Goal: Information Seeking & Learning: Learn about a topic

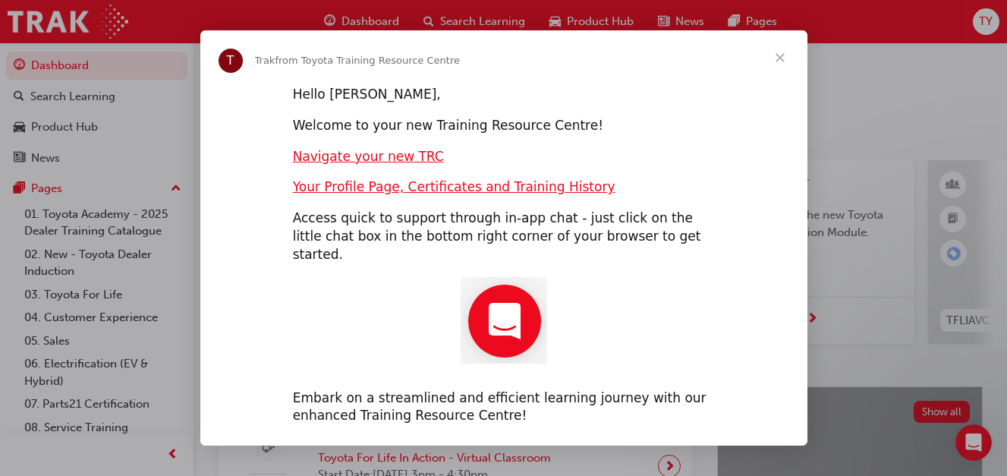
click at [779, 65] on span "Close" at bounding box center [780, 57] width 55 height 55
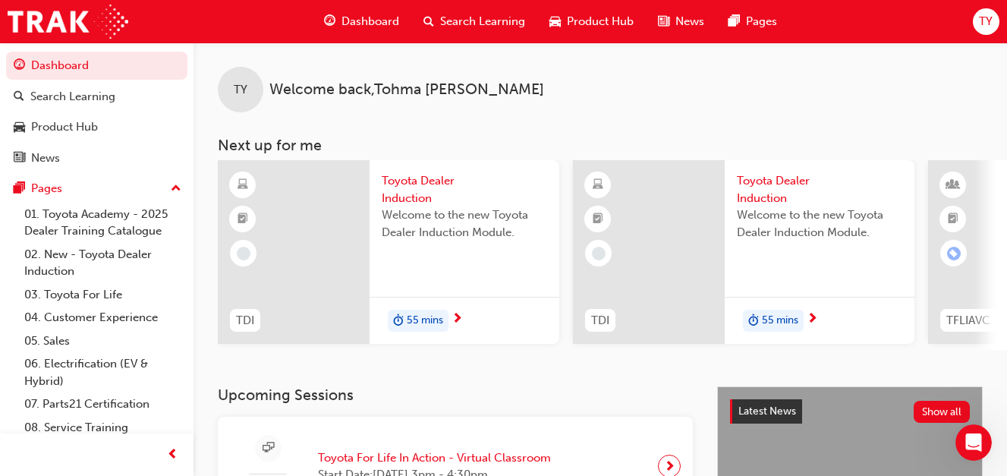
click at [432, 196] on span "Toyota Dealer Induction" at bounding box center [464, 189] width 165 height 34
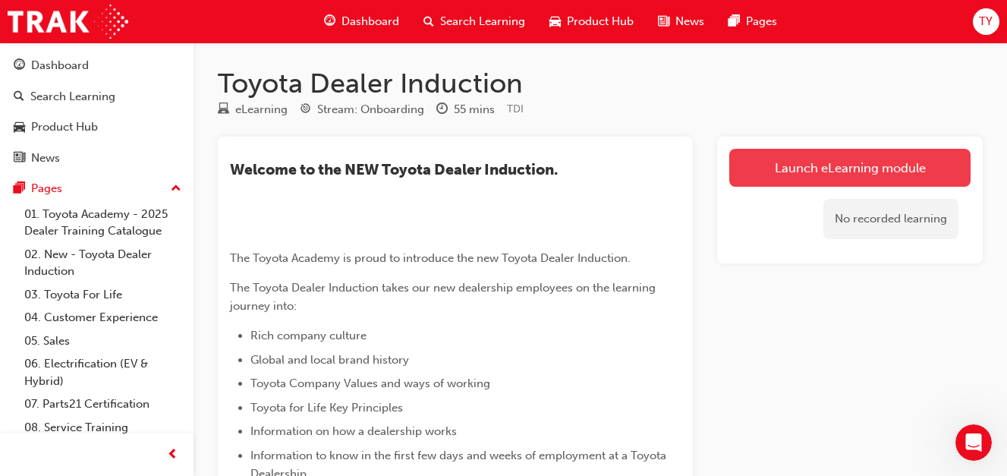
click at [824, 172] on link "Launch eLearning module" at bounding box center [849, 168] width 241 height 38
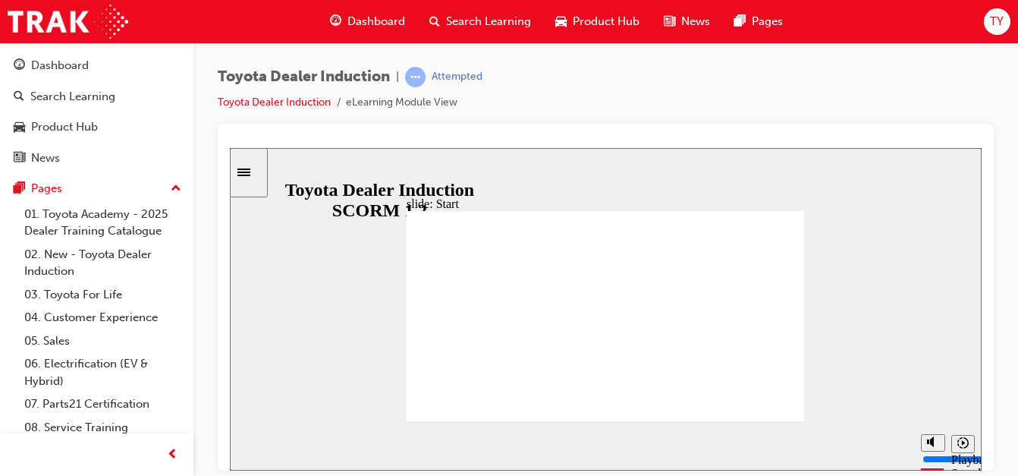
click at [807, 355] on div "slide: People are our greatest asset Rectangle 1 People are our greatest asset …" at bounding box center [606, 308] width 752 height 323
drag, startPoint x: 806, startPoint y: 356, endPoint x: 800, endPoint y: 361, distance: 8.1
click at [801, 360] on div "slide: People are our greatest asset Rectangle 1 People are our greatest asset …" at bounding box center [606, 308] width 752 height 323
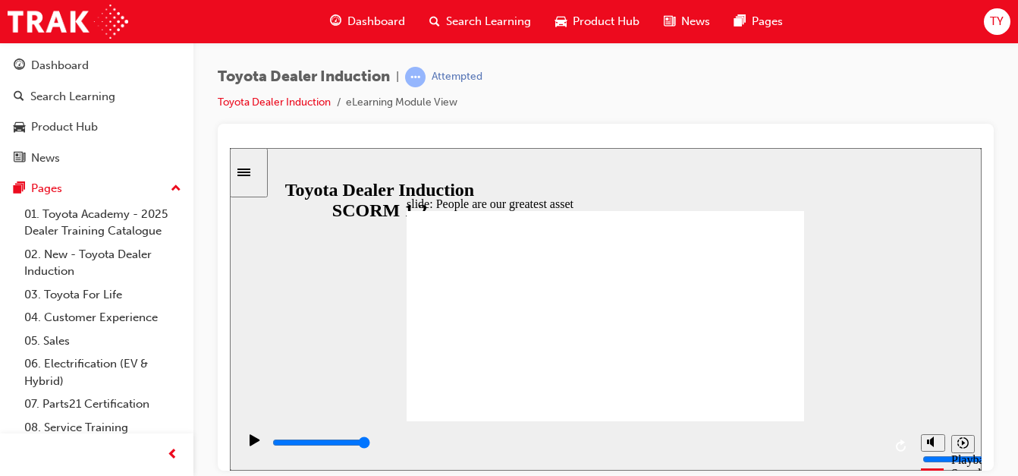
click at [811, 401] on div "slide: People are our greatest asset Rectangle 1 People are our greatest asset …" at bounding box center [606, 308] width 752 height 323
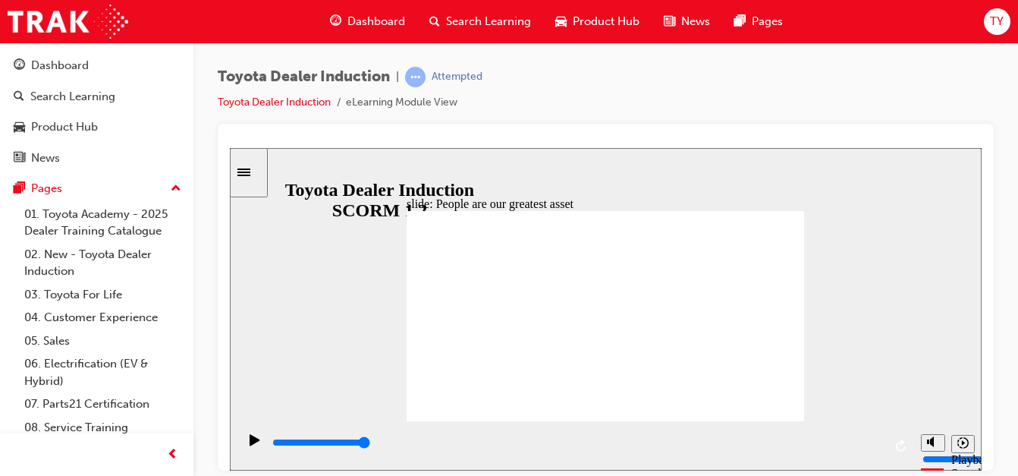
click at [808, 398] on div "slide: People are our greatest asset Rectangle 1 People are our greatest asset …" at bounding box center [606, 308] width 752 height 323
click at [825, 386] on div "slide: People are our greatest asset Rectangle 1 People are our greatest asset …" at bounding box center [606, 308] width 752 height 323
click at [811, 278] on div "slide: People are our greatest asset Rectangle 1 People are our greatest asset …" at bounding box center [606, 308] width 752 height 323
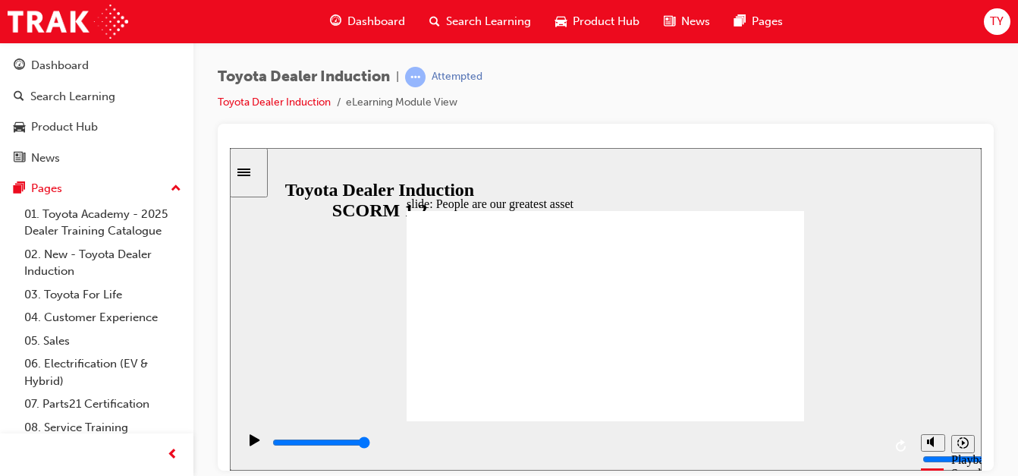
drag, startPoint x: 767, startPoint y: 406, endPoint x: 779, endPoint y: 403, distance: 12.5
drag, startPoint x: 783, startPoint y: 401, endPoint x: 869, endPoint y: 405, distance: 85.8
click at [811, 404] on div "slide: People are our greatest asset Rectangle 1 People are our greatest asset …" at bounding box center [606, 308] width 752 height 323
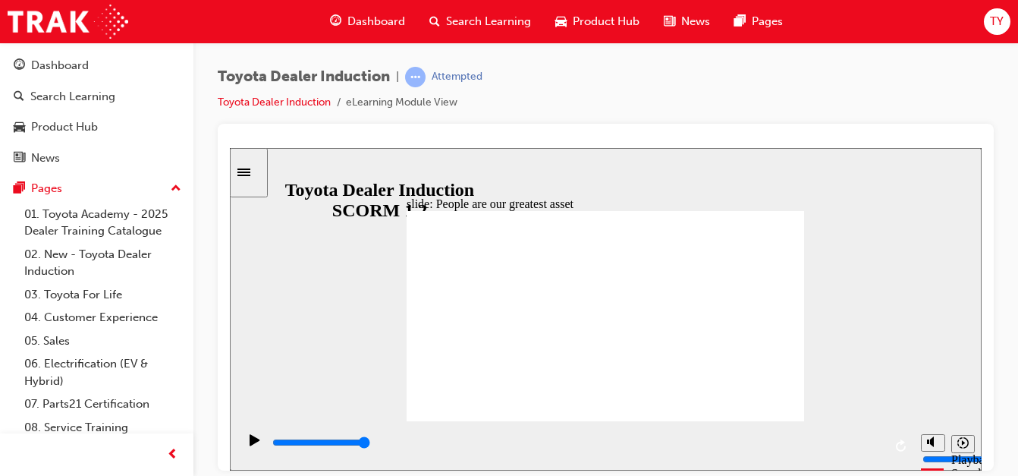
click at [870, 405] on div "slide: People are our greatest asset Rectangle 1 People are our greatest asset …" at bounding box center [606, 308] width 752 height 323
click at [873, 405] on div "slide: People are our greatest asset Rectangle 1 People are our greatest asset …" at bounding box center [606, 308] width 752 height 323
drag, startPoint x: 873, startPoint y: 417, endPoint x: 850, endPoint y: 418, distance: 23.6
click at [861, 420] on div "slide: People are our greatest asset Rectangle 1 People are our greatest asset …" at bounding box center [606, 308] width 752 height 323
drag, startPoint x: 835, startPoint y: 419, endPoint x: 700, endPoint y: 395, distance: 137.3
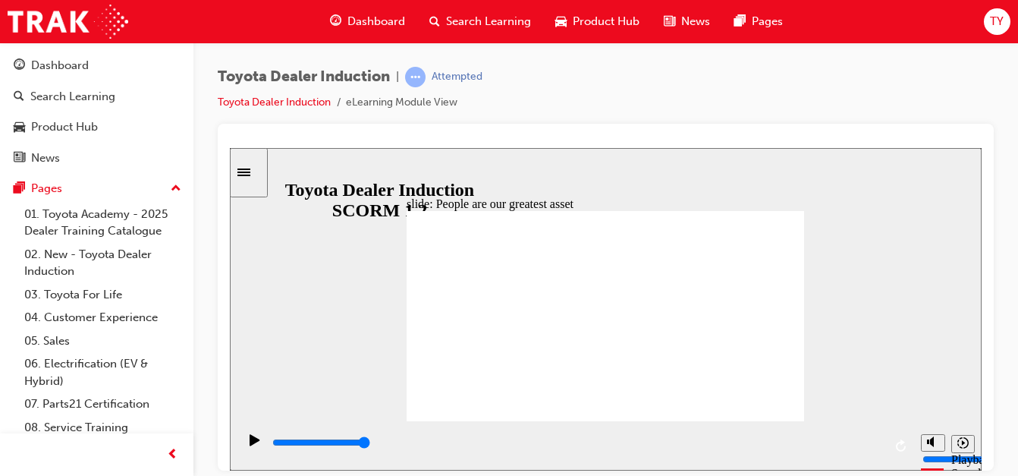
click at [787, 415] on div "slide: People are our greatest asset Rectangle 1 People are our greatest asset …" at bounding box center [606, 308] width 752 height 323
drag, startPoint x: 506, startPoint y: 345, endPoint x: 486, endPoint y: 335, distance: 22.1
drag, startPoint x: 486, startPoint y: 335, endPoint x: 617, endPoint y: 307, distance: 133.5
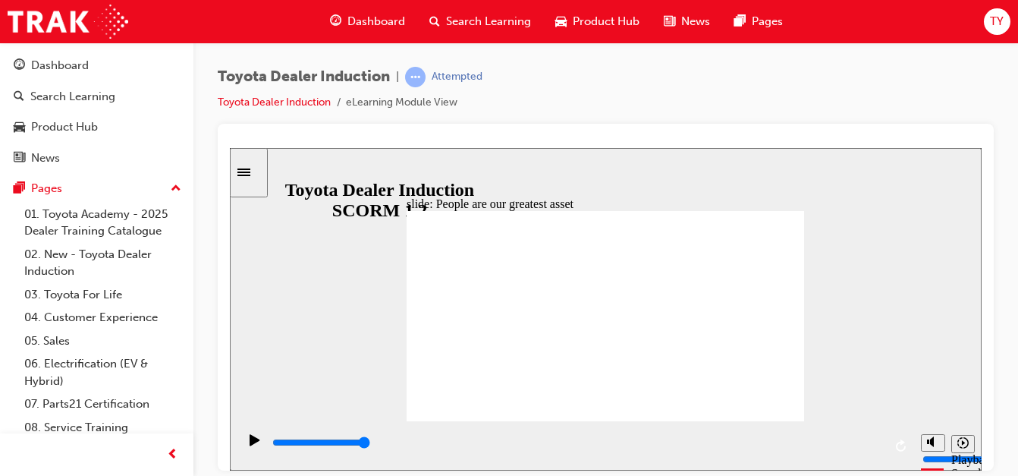
drag, startPoint x: 625, startPoint y: 305, endPoint x: 575, endPoint y: 281, distance: 55.7
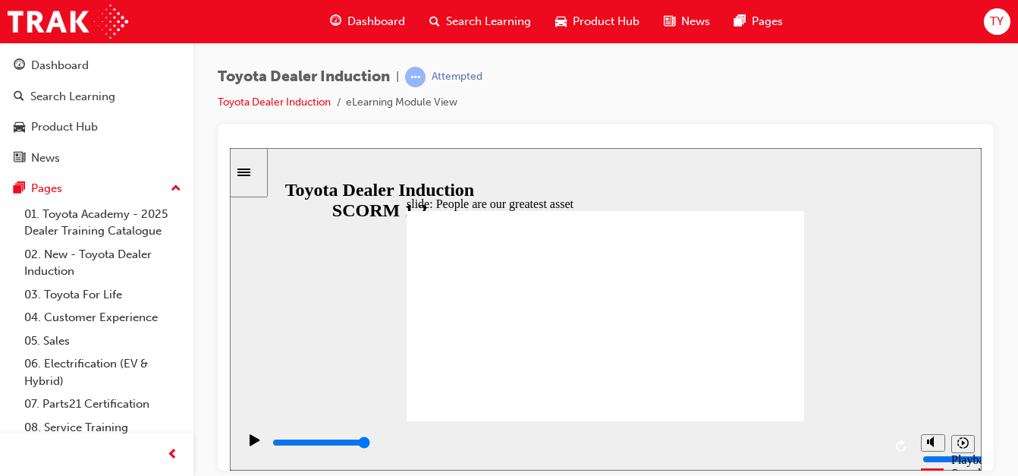
drag, startPoint x: 537, startPoint y: 233, endPoint x: 615, endPoint y: 241, distance: 77.8
drag, startPoint x: 621, startPoint y: 238, endPoint x: 629, endPoint y: 236, distance: 8.7
drag, startPoint x: 637, startPoint y: 234, endPoint x: 680, endPoint y: 225, distance: 44.1
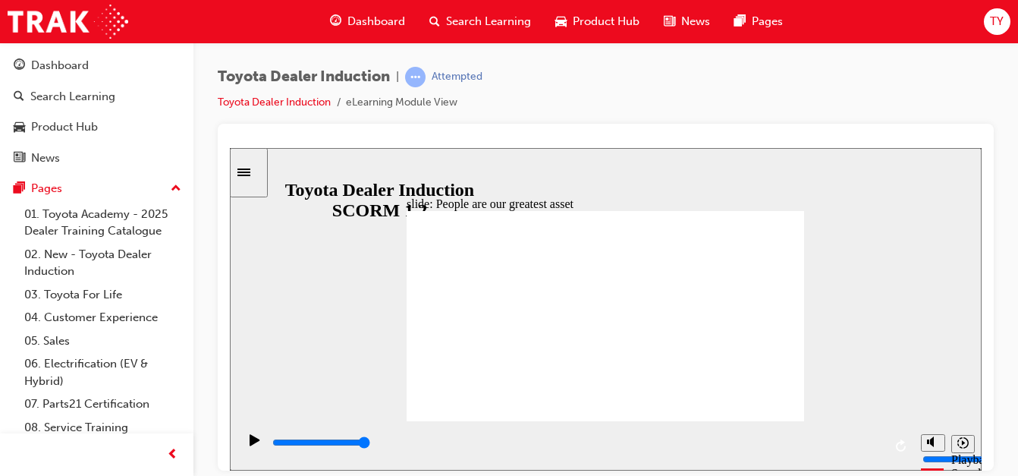
drag, startPoint x: 710, startPoint y: 229, endPoint x: 842, endPoint y: 238, distance: 132.4
click at [977, 279] on div "slide: People are our greatest asset Rectangle 1 People are our greatest asset …" at bounding box center [606, 308] width 752 height 323
click at [921, 313] on div "slide: People are our greatest asset Rectangle 1 People are our greatest asset …" at bounding box center [606, 308] width 752 height 323
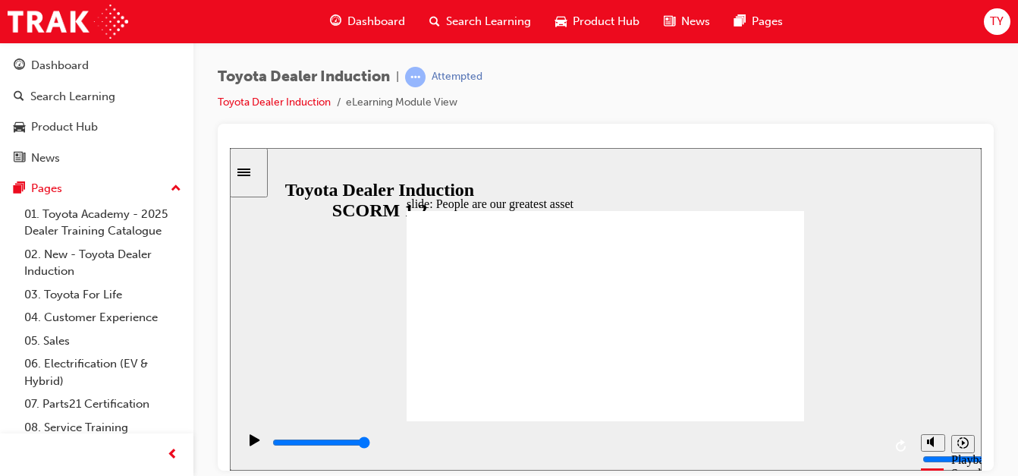
click at [918, 321] on div "slide: People are our greatest asset Rectangle 1 People are our greatest asset …" at bounding box center [606, 308] width 752 height 323
click at [908, 333] on div "slide: People are our greatest asset Rectangle 1 People are our greatest asset …" at bounding box center [606, 308] width 752 height 323
drag, startPoint x: 862, startPoint y: 350, endPoint x: 796, endPoint y: 351, distance: 66.0
click at [823, 362] on div "slide: People are our greatest asset Rectangle 1 People are our greatest asset …" at bounding box center [606, 308] width 752 height 323
drag, startPoint x: 780, startPoint y: 368, endPoint x: 770, endPoint y: 369, distance: 10.7
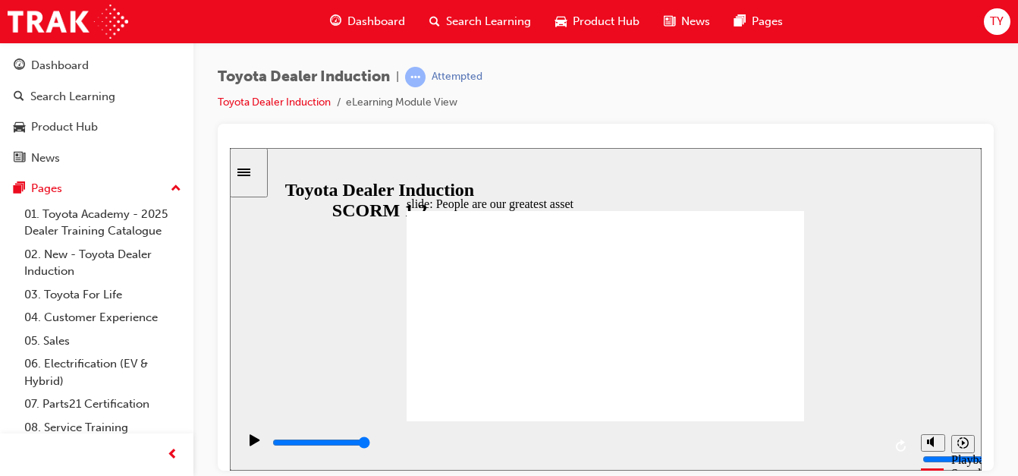
drag, startPoint x: 711, startPoint y: 367, endPoint x: 634, endPoint y: 361, distance: 77.6
drag, startPoint x: 559, startPoint y: 338, endPoint x: 432, endPoint y: 290, distance: 136.2
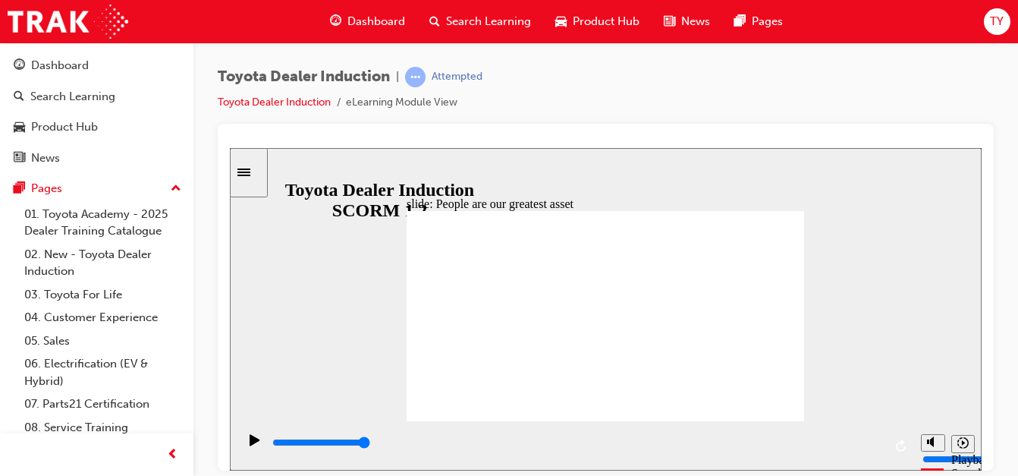
drag, startPoint x: 423, startPoint y: 290, endPoint x: 391, endPoint y: 291, distance: 32.7
click at [400, 292] on div "slide: People are our greatest asset Rectangle 1 People are our greatest asset …" at bounding box center [606, 308] width 752 height 323
drag, startPoint x: 376, startPoint y: 285, endPoint x: 408, endPoint y: 316, distance: 44.5
click at [375, 286] on div "slide: People are our greatest asset Rectangle 1 People are our greatest asset …" at bounding box center [606, 308] width 752 height 323
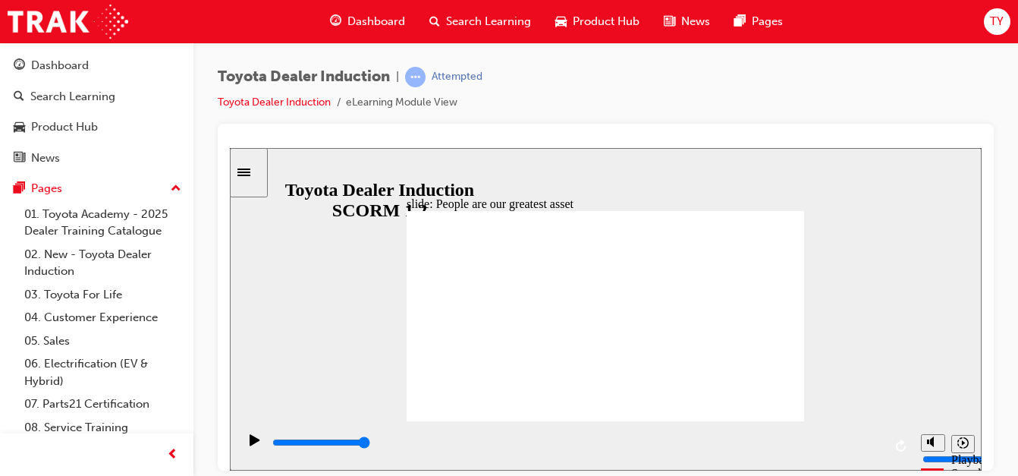
type input "7500"
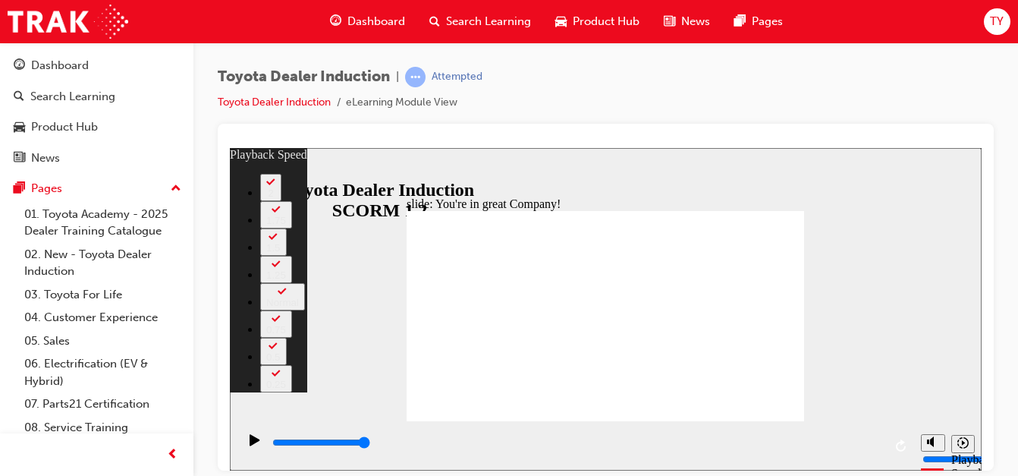
type input "156"
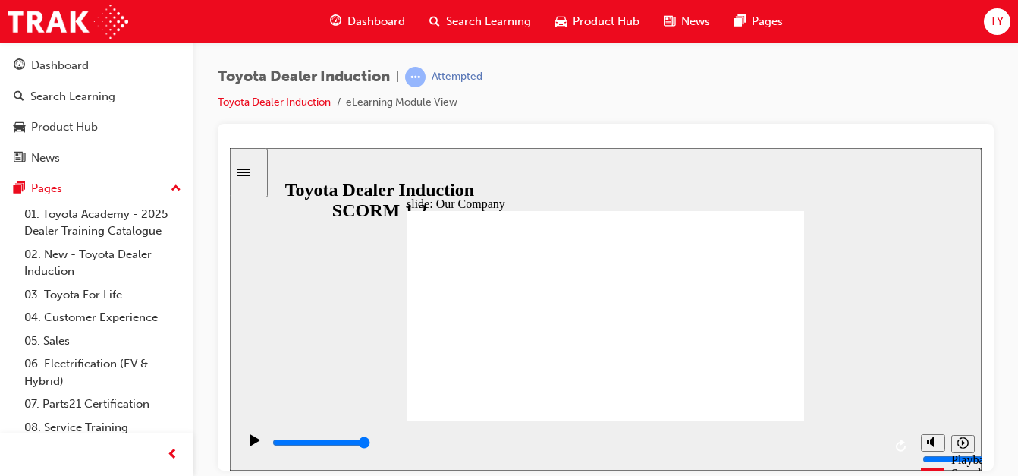
drag, startPoint x: 621, startPoint y: 378, endPoint x: 622, endPoint y: 366, distance: 12.2
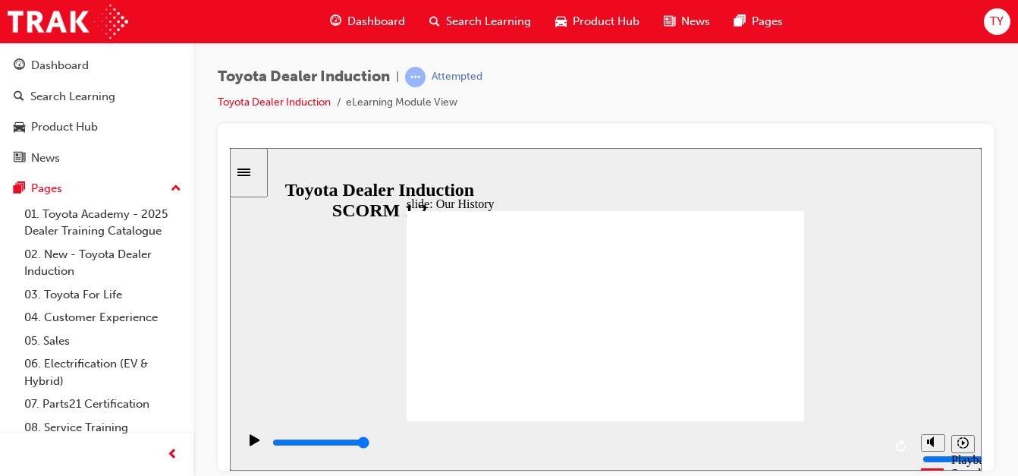
drag, startPoint x: 648, startPoint y: 307, endPoint x: 662, endPoint y: 291, distance: 20.4
drag, startPoint x: 639, startPoint y: 260, endPoint x: 612, endPoint y: 257, distance: 26.7
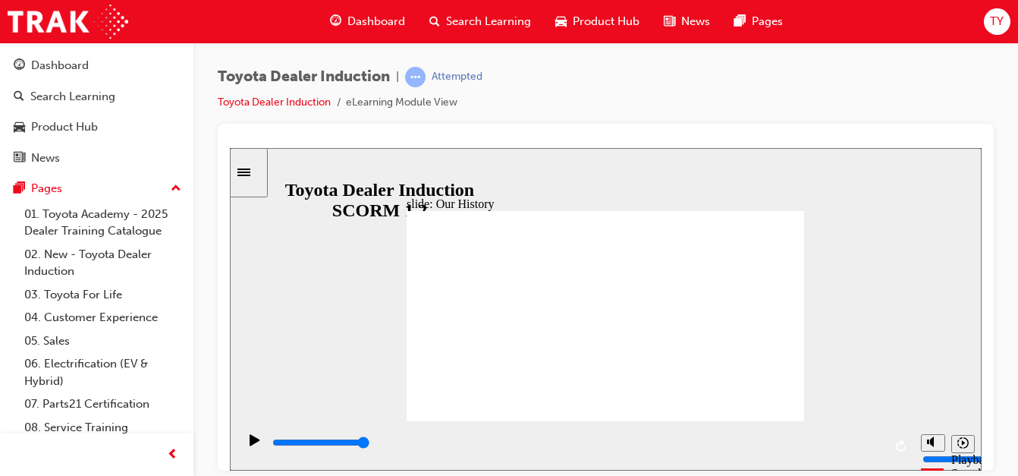
drag, startPoint x: 657, startPoint y: 342, endPoint x: 670, endPoint y: 332, distance: 16.7
drag, startPoint x: 671, startPoint y: 326, endPoint x: 666, endPoint y: 288, distance: 38.3
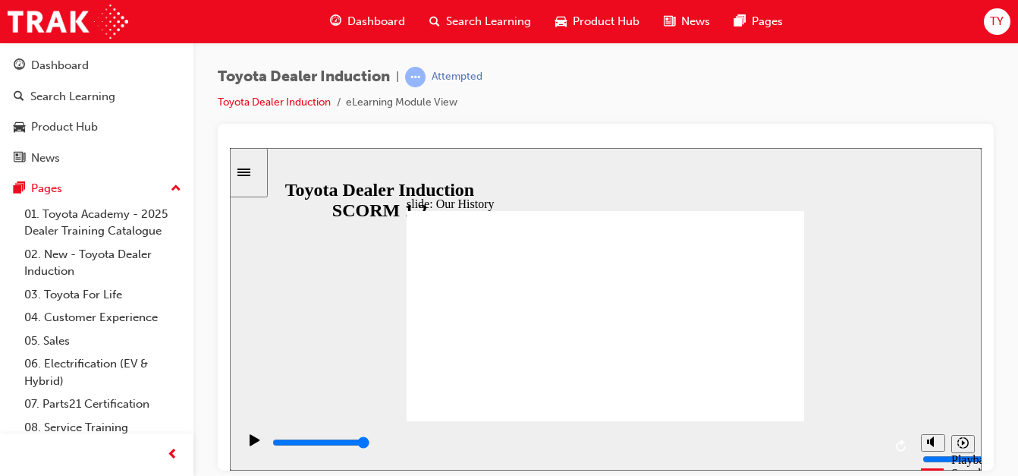
drag, startPoint x: 647, startPoint y: 287, endPoint x: 586, endPoint y: 272, distance: 62.4
drag, startPoint x: 586, startPoint y: 272, endPoint x: 511, endPoint y: 285, distance: 76.2
drag, startPoint x: 478, startPoint y: 292, endPoint x: 472, endPoint y: 301, distance: 10.9
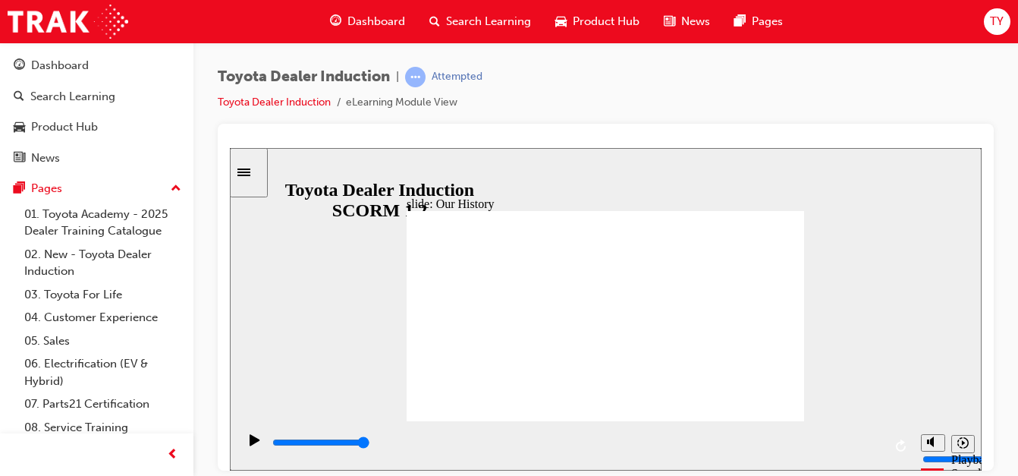
drag, startPoint x: 493, startPoint y: 371, endPoint x: 574, endPoint y: 374, distance: 80.5
drag, startPoint x: 496, startPoint y: 380, endPoint x: 560, endPoint y: 382, distance: 63.8
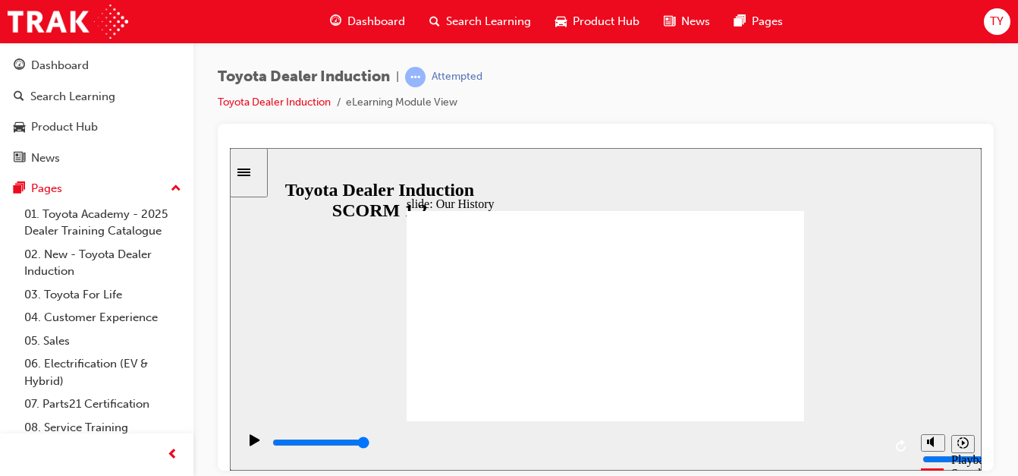
drag, startPoint x: 602, startPoint y: 376, endPoint x: 632, endPoint y: 379, distance: 30.4
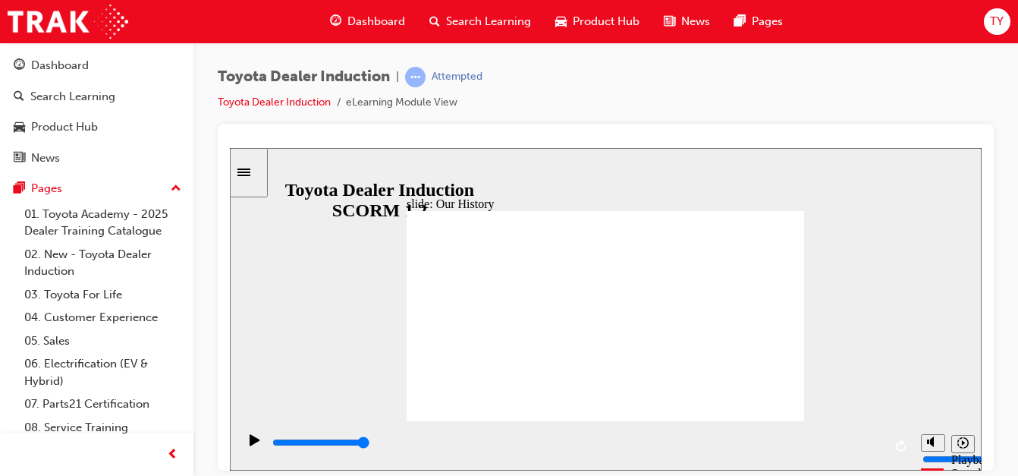
drag, startPoint x: 600, startPoint y: 367, endPoint x: 638, endPoint y: 372, distance: 38.2
drag, startPoint x: 638, startPoint y: 372, endPoint x: 653, endPoint y: 372, distance: 15.2
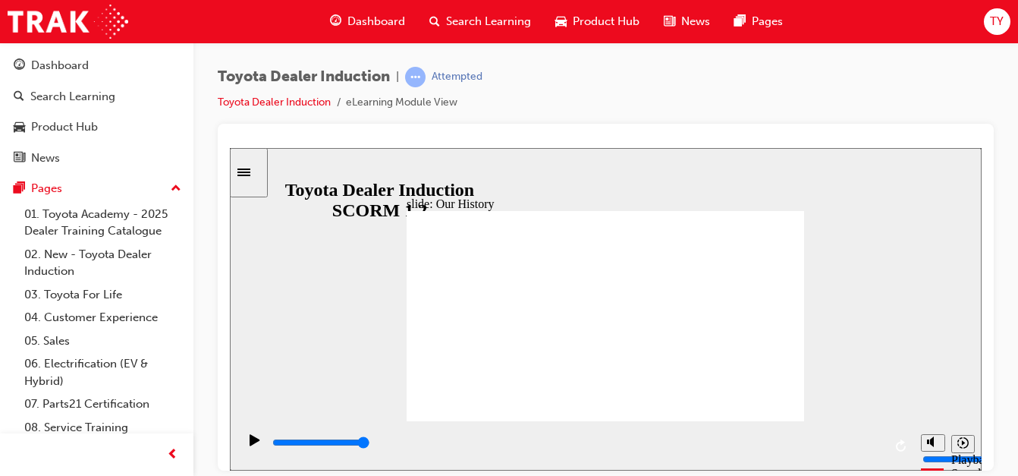
drag, startPoint x: 600, startPoint y: 367, endPoint x: 703, endPoint y: 373, distance: 102.7
drag, startPoint x: 600, startPoint y: 375, endPoint x: 729, endPoint y: 374, distance: 129.0
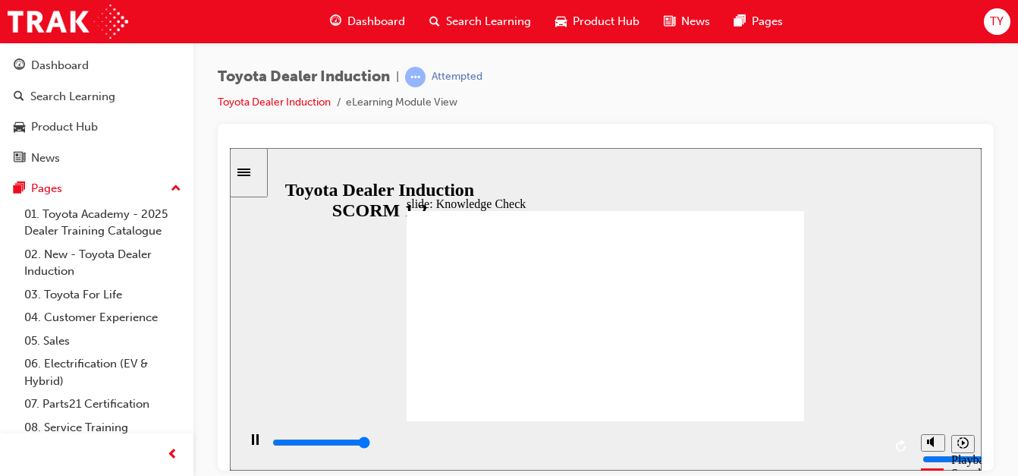
type input "5000"
radio input "false"
radio input "true"
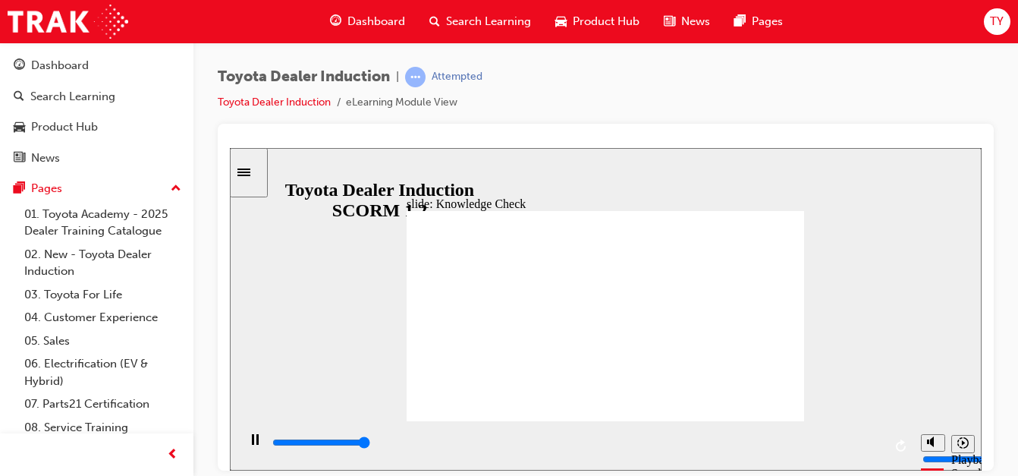
type input "5000"
radio input "true"
drag, startPoint x: 536, startPoint y: 323, endPoint x: 632, endPoint y: 291, distance: 101.5
radio input "true"
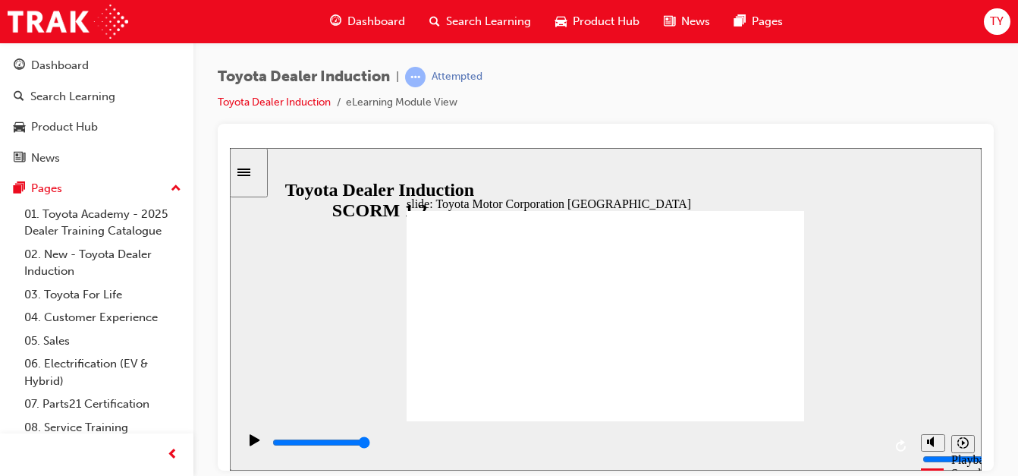
type input "15300"
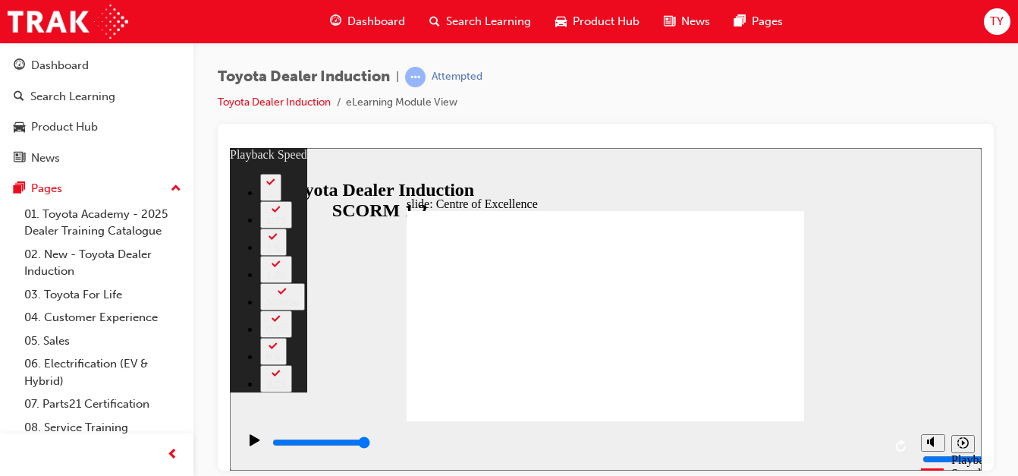
type input "248"
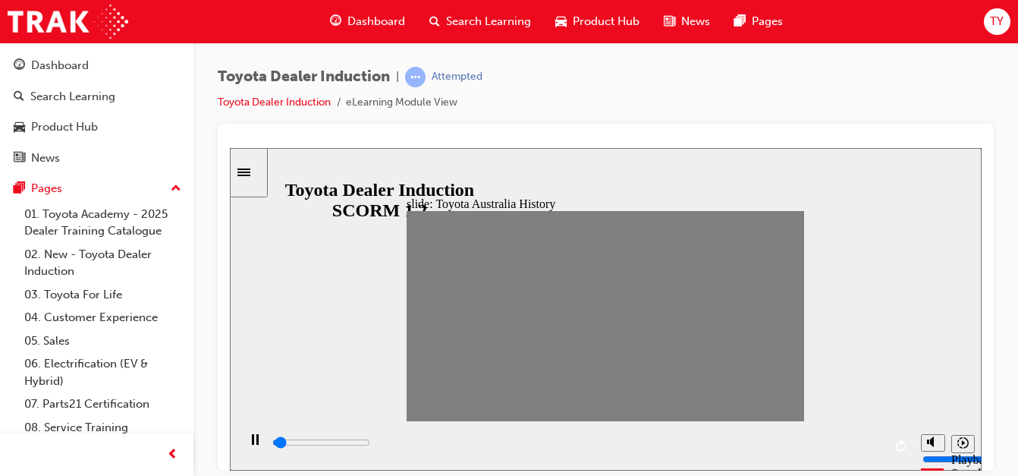
drag, startPoint x: 414, startPoint y: 316, endPoint x: 439, endPoint y: 318, distance: 25.1
drag, startPoint x: 439, startPoint y: 318, endPoint x: 453, endPoint y: 318, distance: 13.7
drag, startPoint x: 453, startPoint y: 318, endPoint x: 471, endPoint y: 318, distance: 18.2
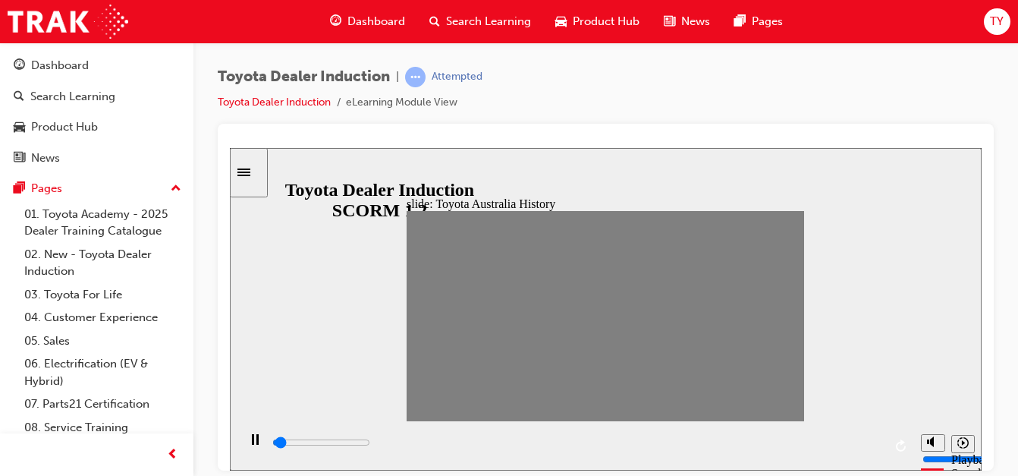
drag, startPoint x: 471, startPoint y: 318, endPoint x: 495, endPoint y: 318, distance: 23.5
drag, startPoint x: 493, startPoint y: 323, endPoint x: 505, endPoint y: 317, distance: 13.3
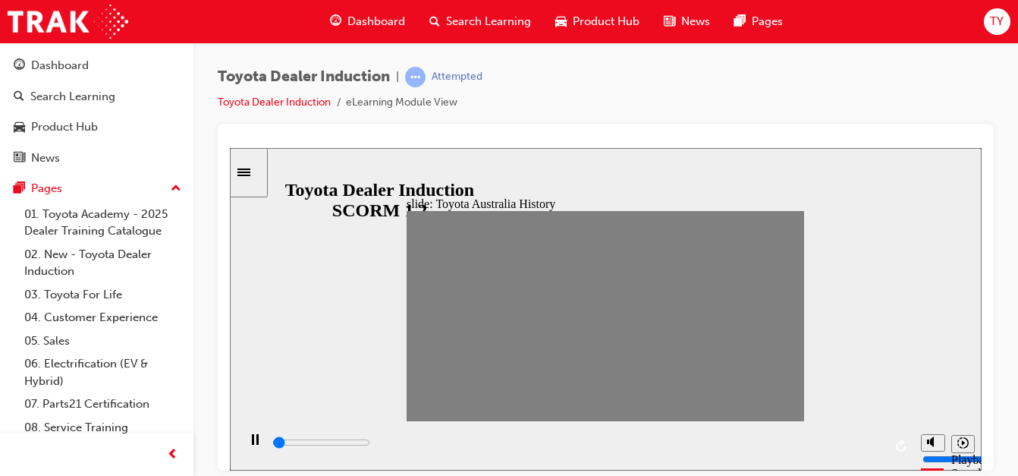
drag, startPoint x: 507, startPoint y: 317, endPoint x: 528, endPoint y: 316, distance: 21.3
drag, startPoint x: 528, startPoint y: 316, endPoint x: 546, endPoint y: 316, distance: 18.2
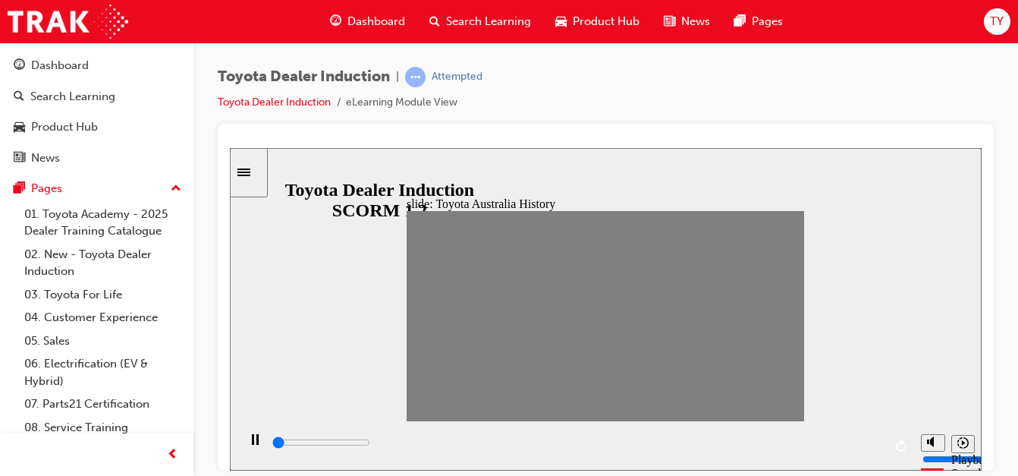
drag, startPoint x: 546, startPoint y: 316, endPoint x: 575, endPoint y: 316, distance: 28.8
type input "100"
type input "8"
drag, startPoint x: 584, startPoint y: 320, endPoint x: 572, endPoint y: 320, distance: 11.4
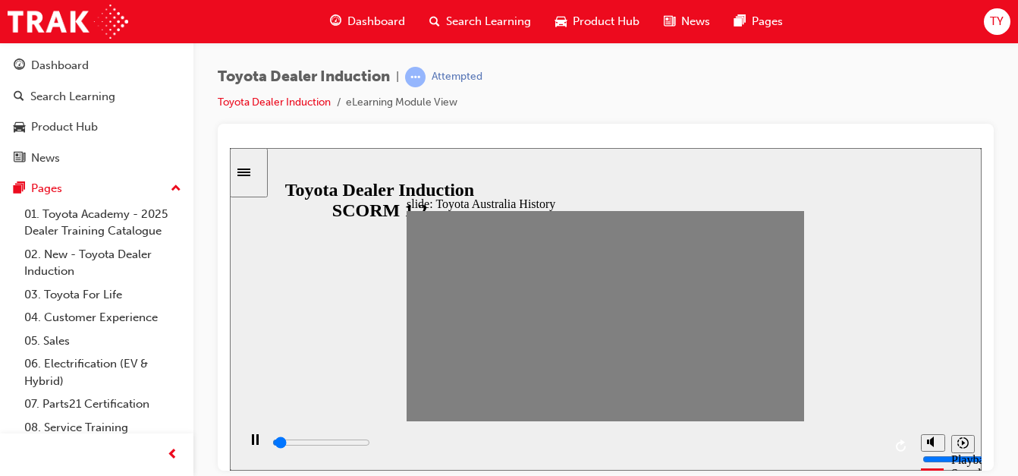
type input "100"
type input "9"
drag, startPoint x: 570, startPoint y: 320, endPoint x: 605, endPoint y: 319, distance: 34.9
drag, startPoint x: 605, startPoint y: 319, endPoint x: 619, endPoint y: 319, distance: 13.7
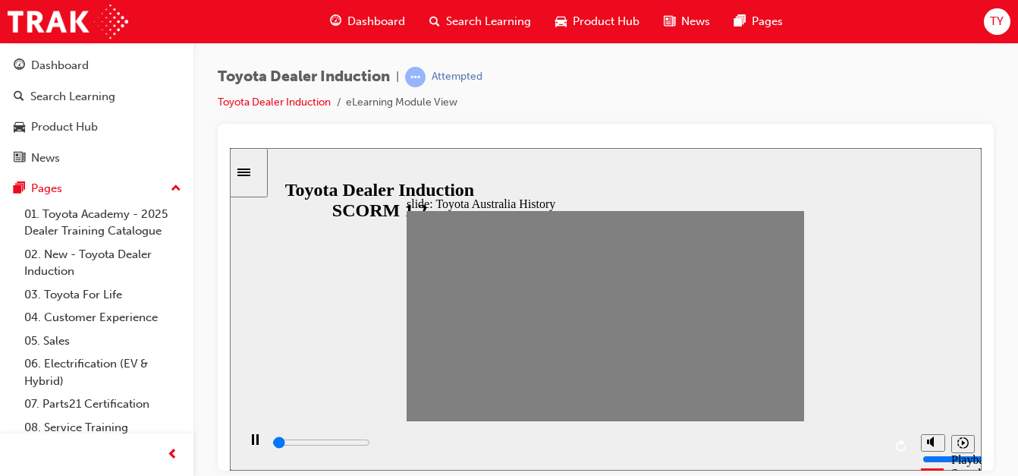
drag, startPoint x: 619, startPoint y: 319, endPoint x: 638, endPoint y: 318, distance: 19.7
drag, startPoint x: 638, startPoint y: 318, endPoint x: 653, endPoint y: 318, distance: 14.4
drag, startPoint x: 655, startPoint y: 318, endPoint x: 671, endPoint y: 318, distance: 15.9
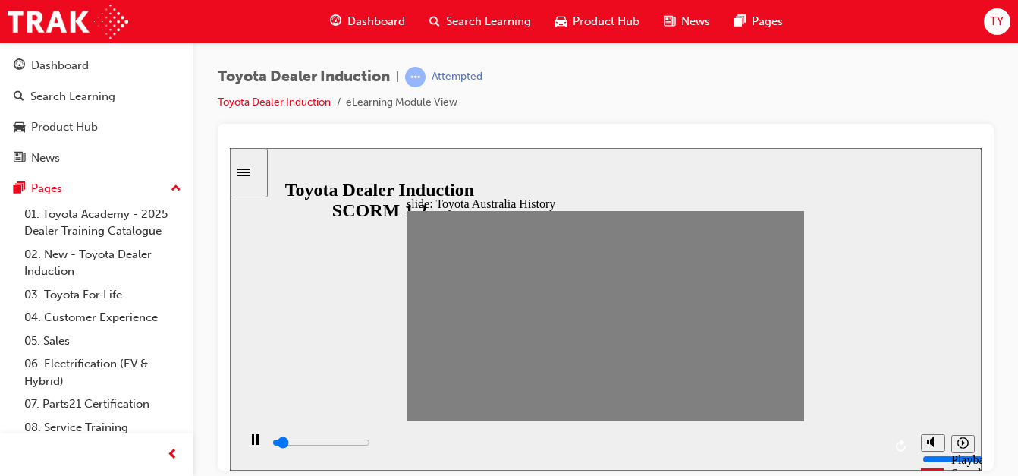
drag, startPoint x: 674, startPoint y: 318, endPoint x: 690, endPoint y: 316, distance: 16.0
drag, startPoint x: 695, startPoint y: 316, endPoint x: 718, endPoint y: 316, distance: 22.8
drag, startPoint x: 716, startPoint y: 317, endPoint x: 732, endPoint y: 317, distance: 16.7
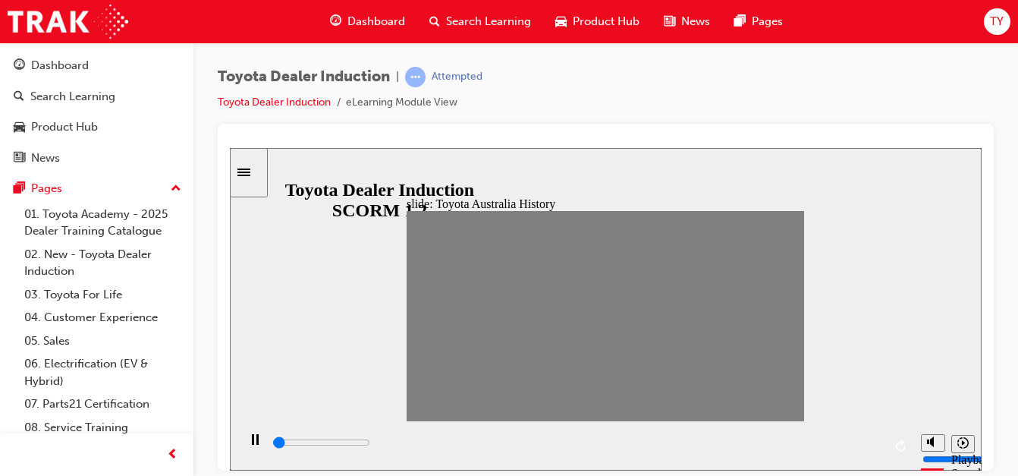
drag, startPoint x: 732, startPoint y: 318, endPoint x: 750, endPoint y: 318, distance: 17.5
drag, startPoint x: 750, startPoint y: 318, endPoint x: 762, endPoint y: 318, distance: 12.1
drag, startPoint x: 763, startPoint y: 317, endPoint x: 788, endPoint y: 316, distance: 24.3
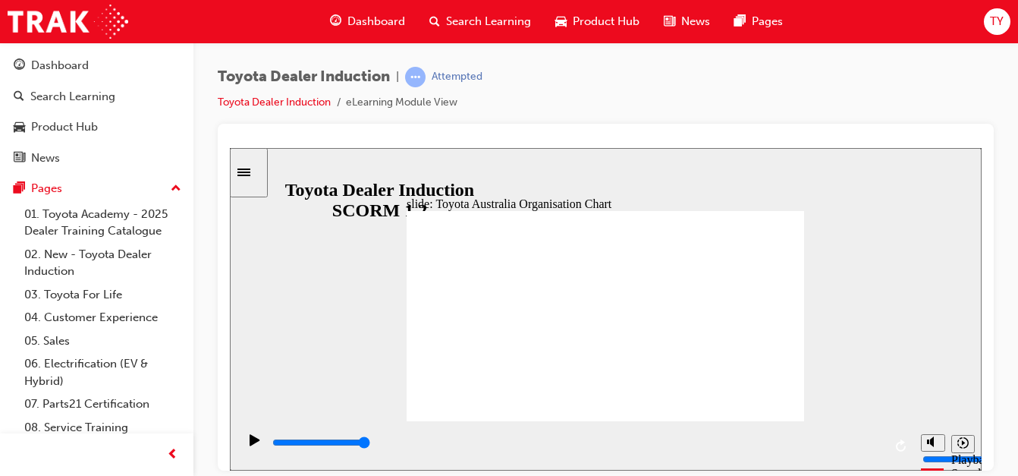
type input "5000"
radio input "true"
type input "5000"
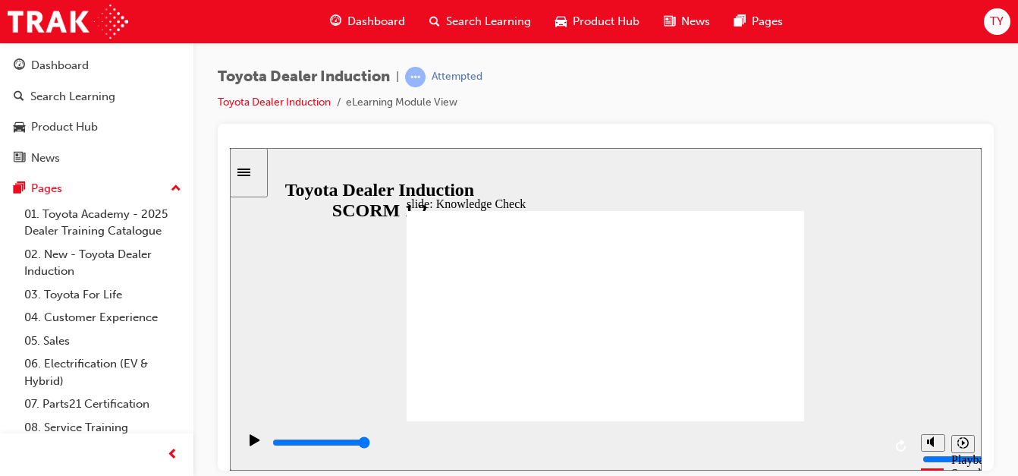
radio input "true"
type input "2500"
radio input "true"
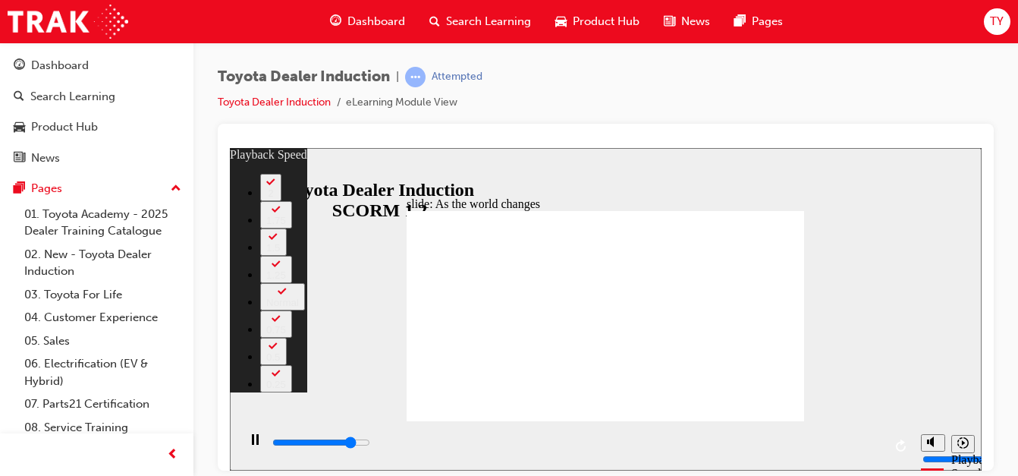
type input "7800"
type input "0"
type input "8000"
type input "0"
type input "8200"
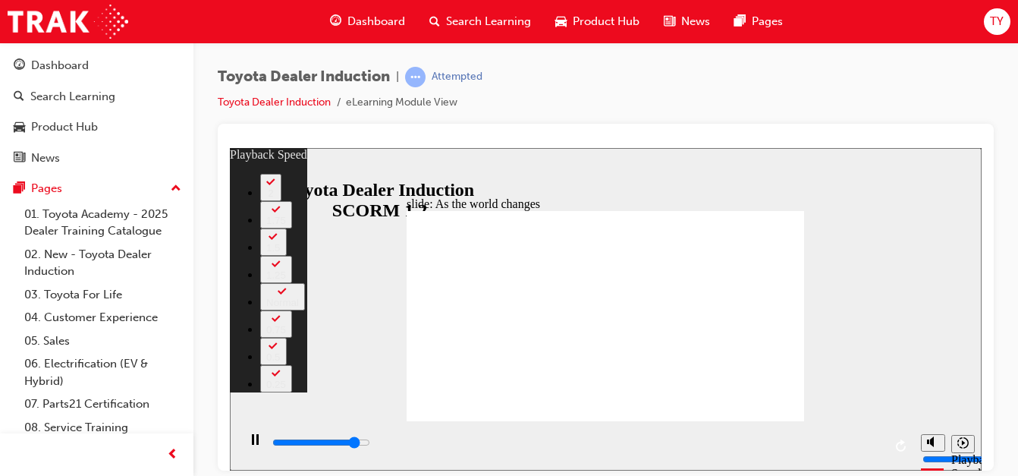
type input "0"
type input "8500"
type input "1"
type input "8700"
type input "1"
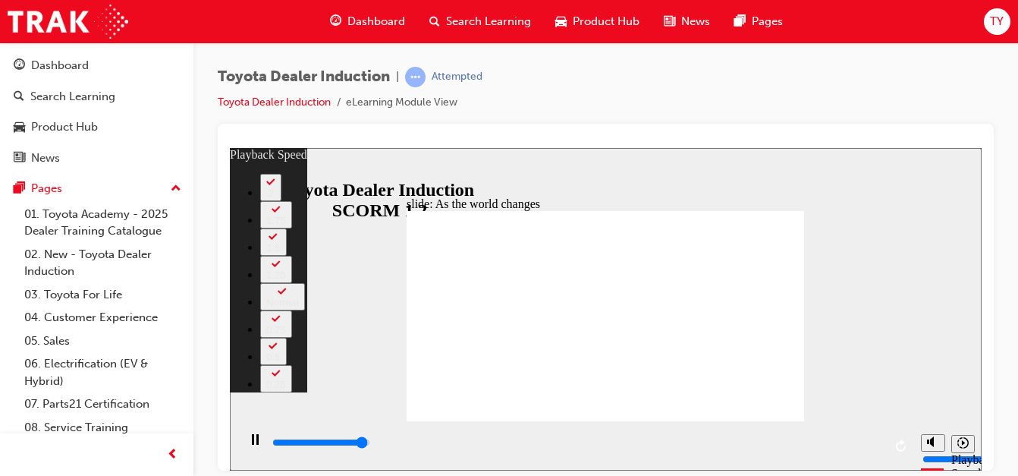
type input "9000"
type input "1"
type input "9200"
type input "128"
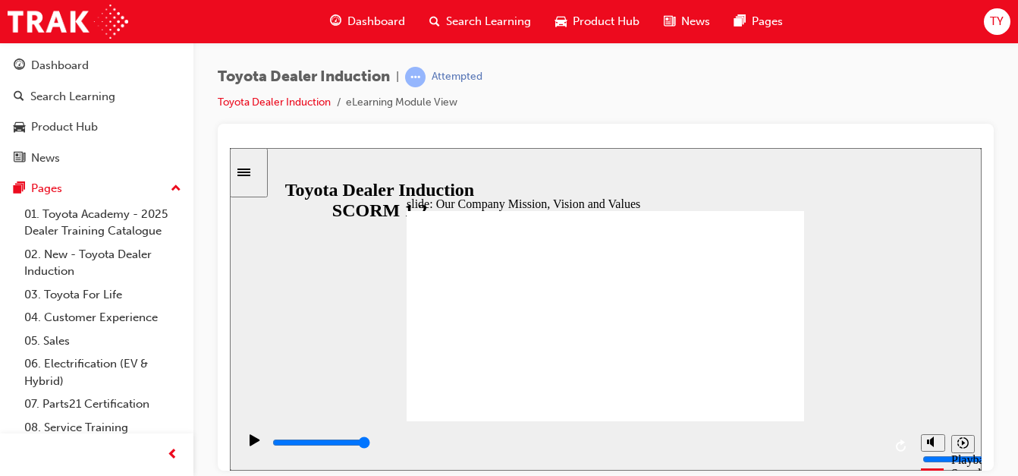
type input "5000"
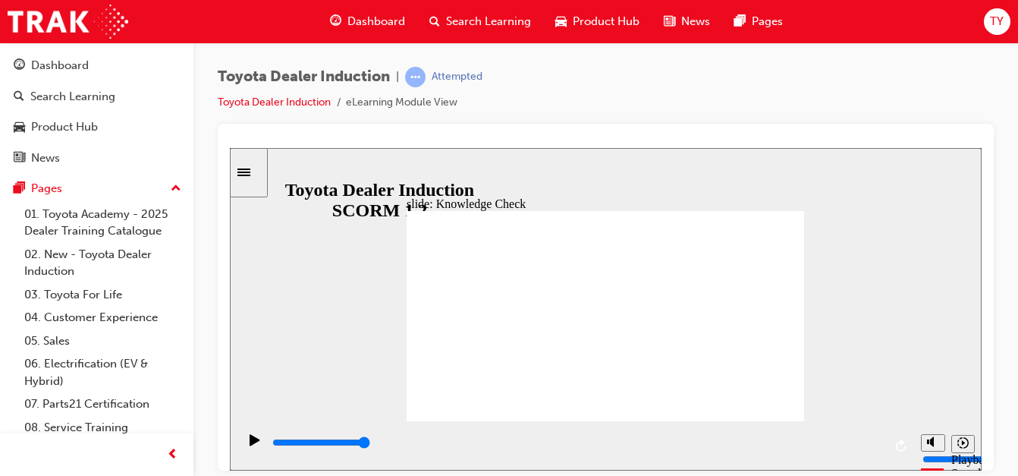
type input "w"
type input "wa"
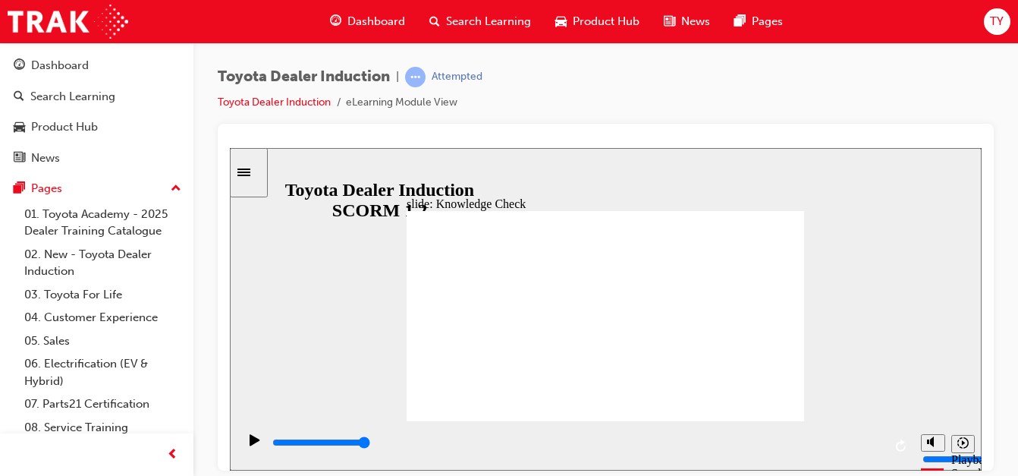
type input "wai"
type input "waid"
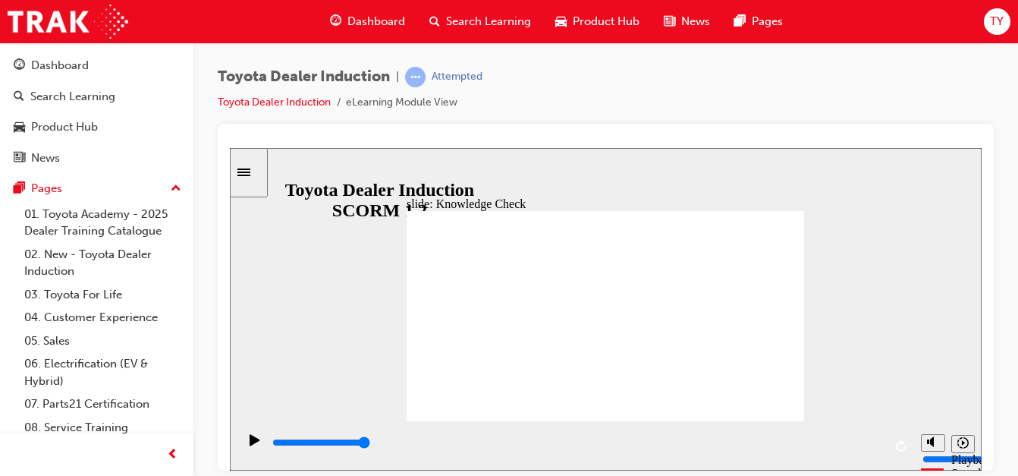
type input "waid"
type input "5000"
type input "free"
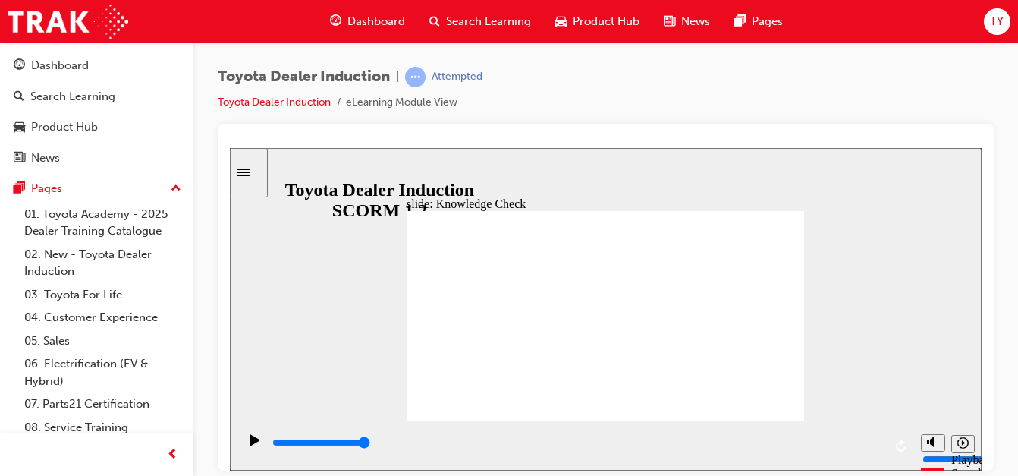
type input "free"
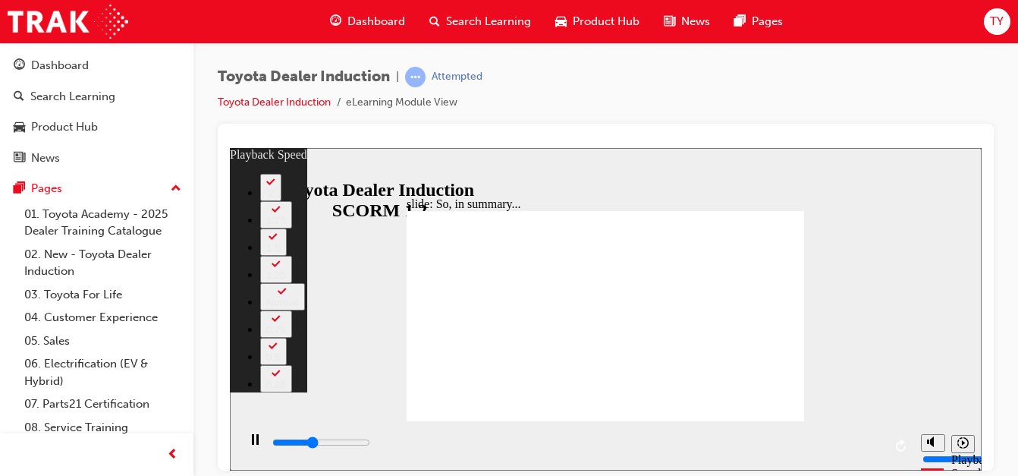
type input "2600"
type input "0"
type input "2800"
type input "0"
type input "3100"
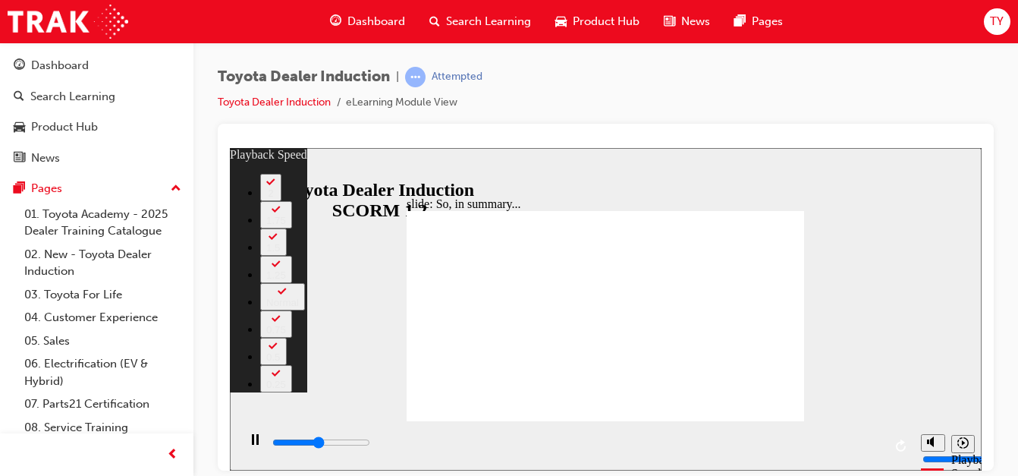
type input "1"
type input "3400"
type input "1"
type input "3700"
type input "1"
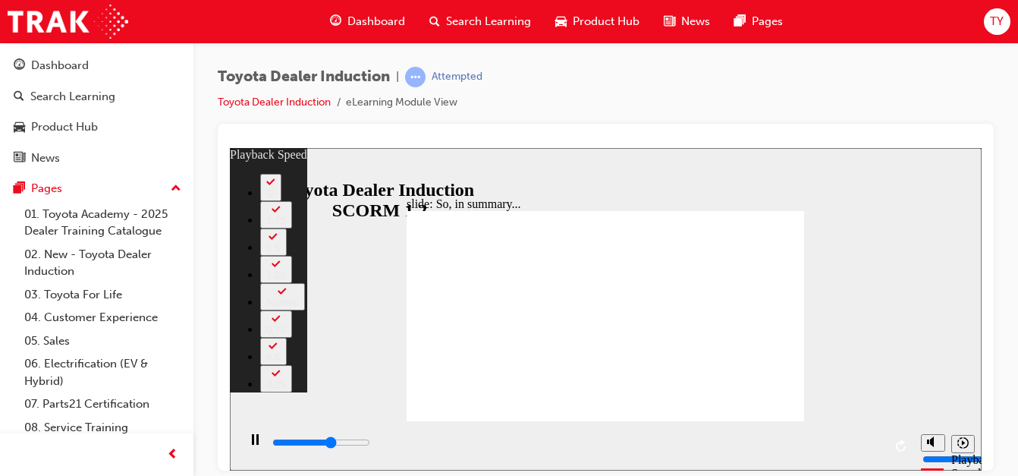
type input "4000"
type input "1"
type input "4200"
type input "2"
type input "4500"
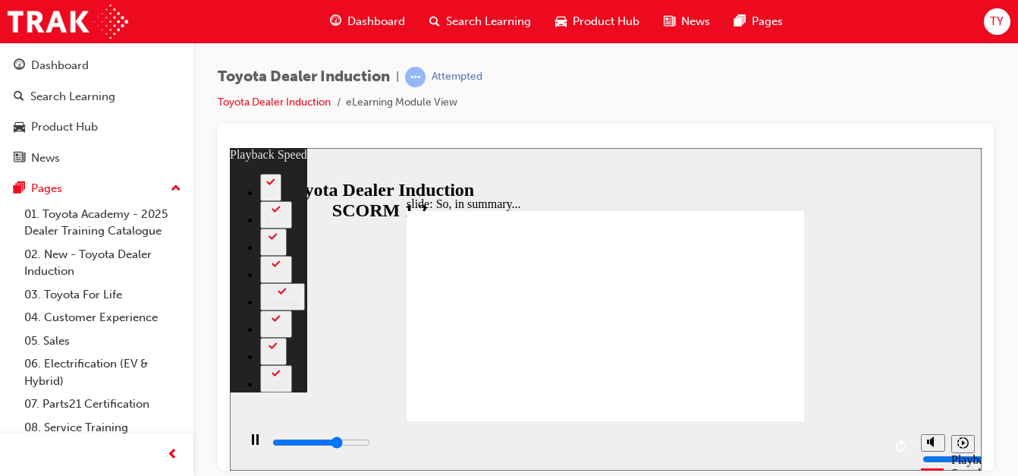
type input "2"
type input "4700"
type input "2"
type input "5000"
type input "2"
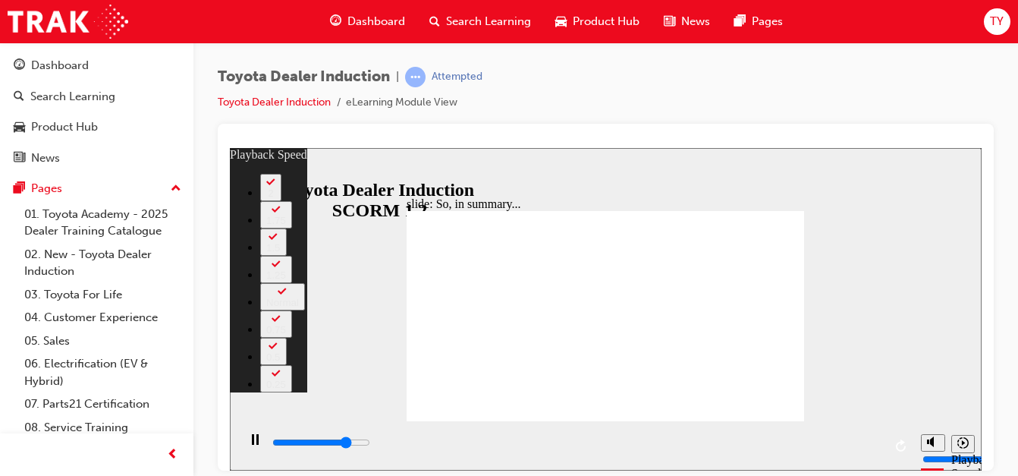
type input "5200"
type input "3"
type input "5500"
type input "3"
type input "5600"
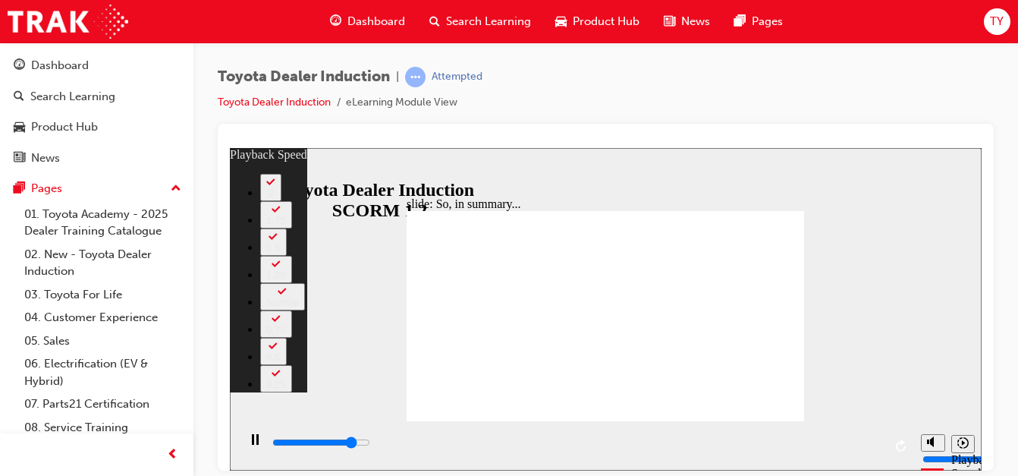
type input "3"
type input "5800"
type input "3"
type input "6100"
type input "4"
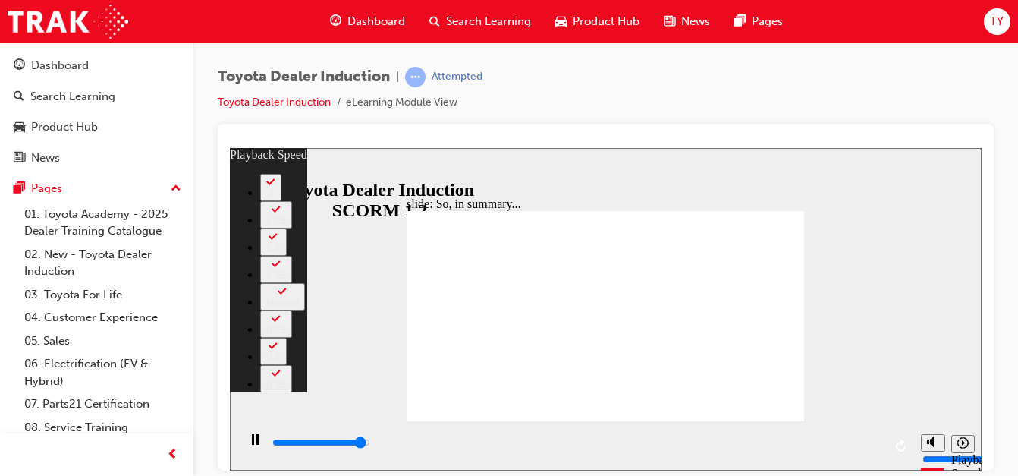
type input "6300"
type input "4"
type input "6500"
type input "81"
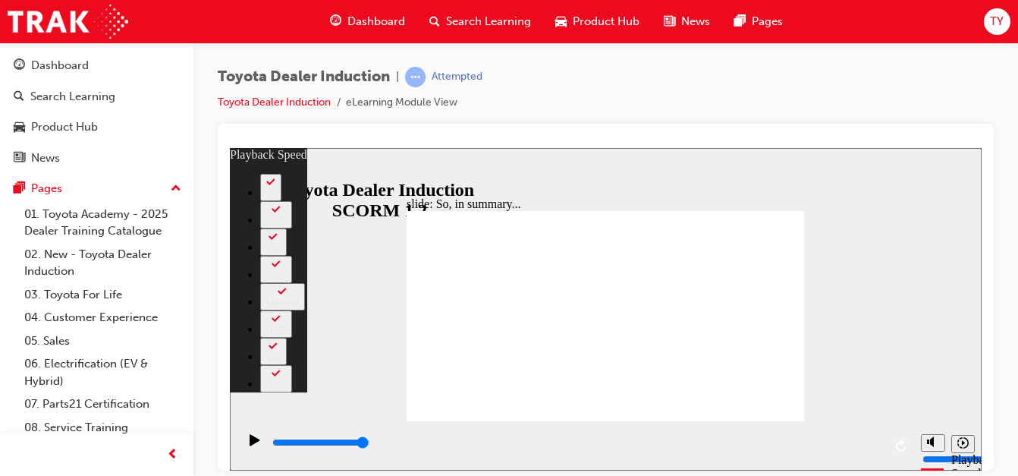
type input "128"
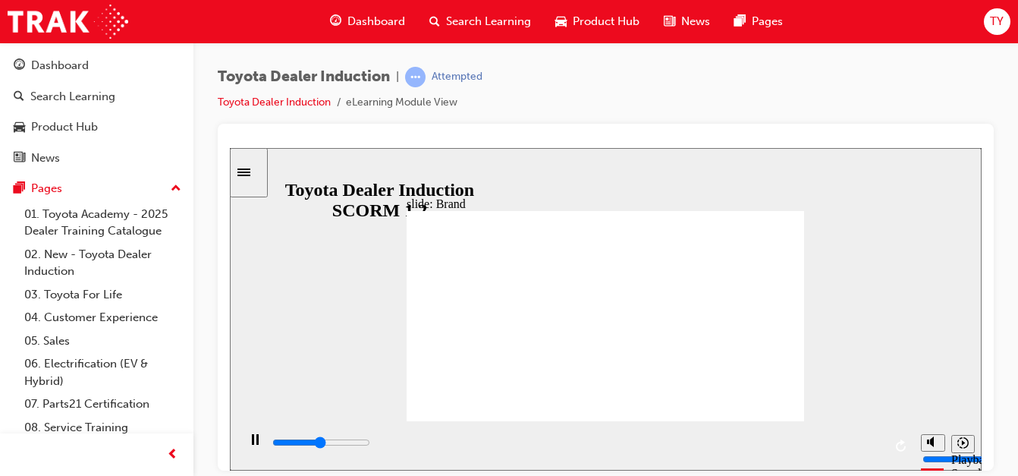
type input "8400"
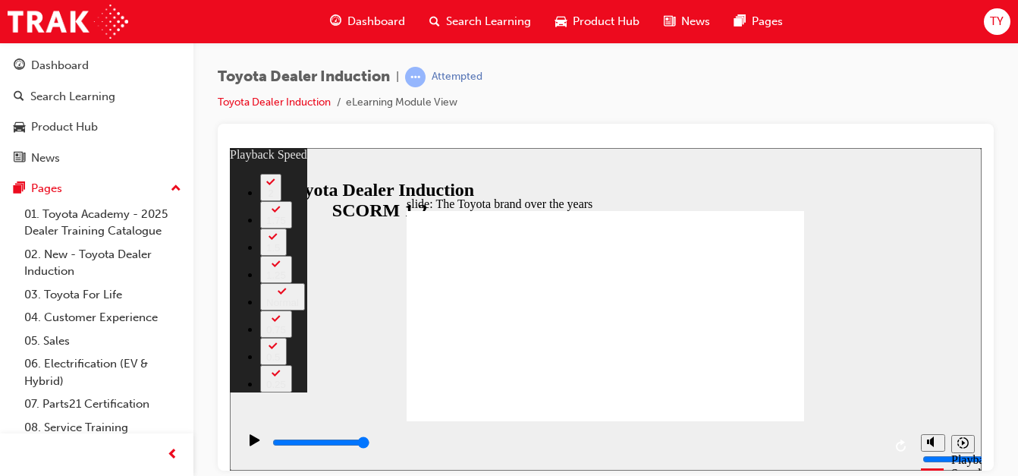
type input "165"
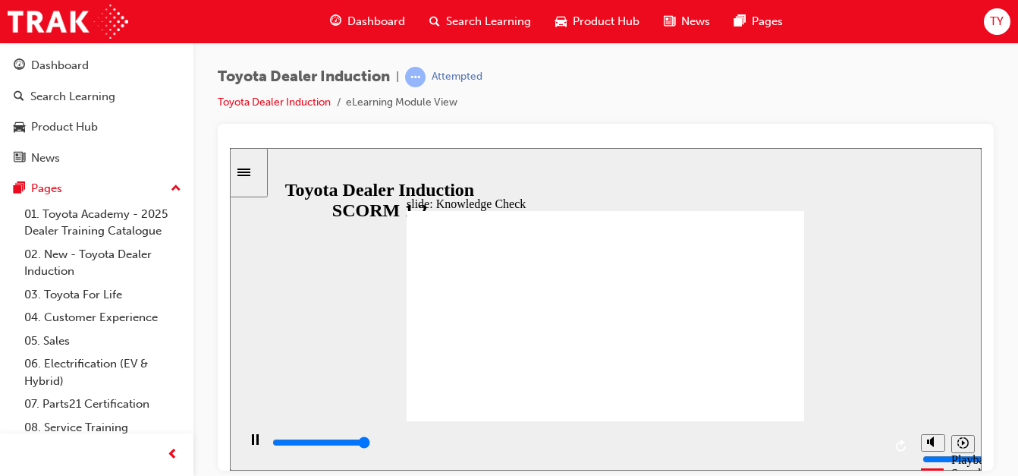
type input "5000"
radio input "true"
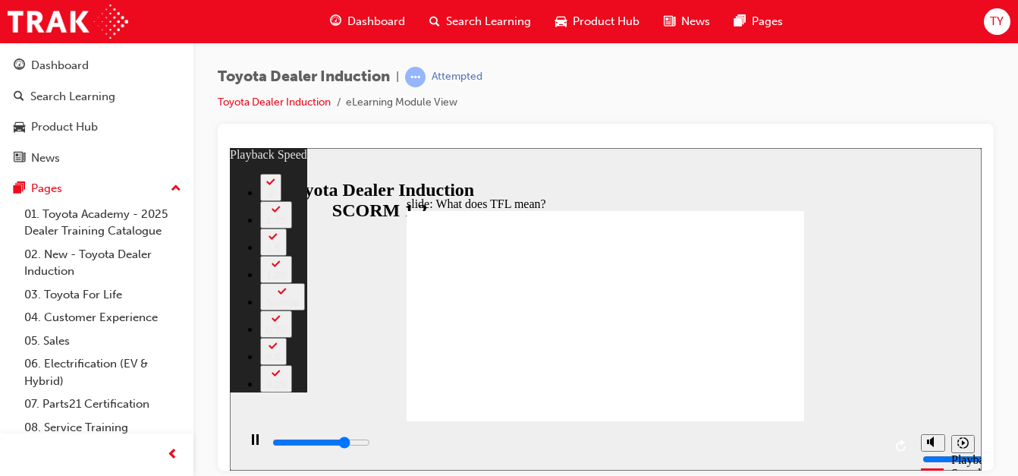
type input "8400"
type input "0"
type input "8600"
type input "0"
type input "8800"
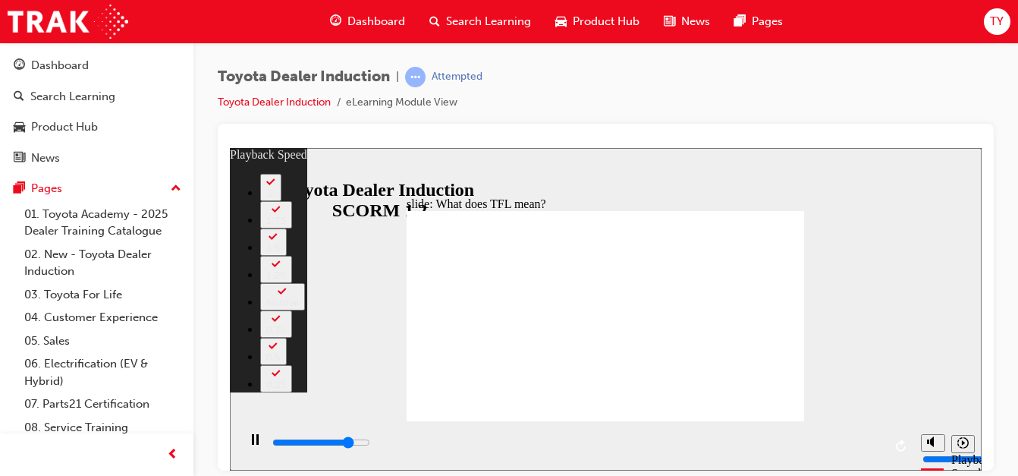
type input "1"
type input "9100"
type input "1"
type input "9300"
type input "1"
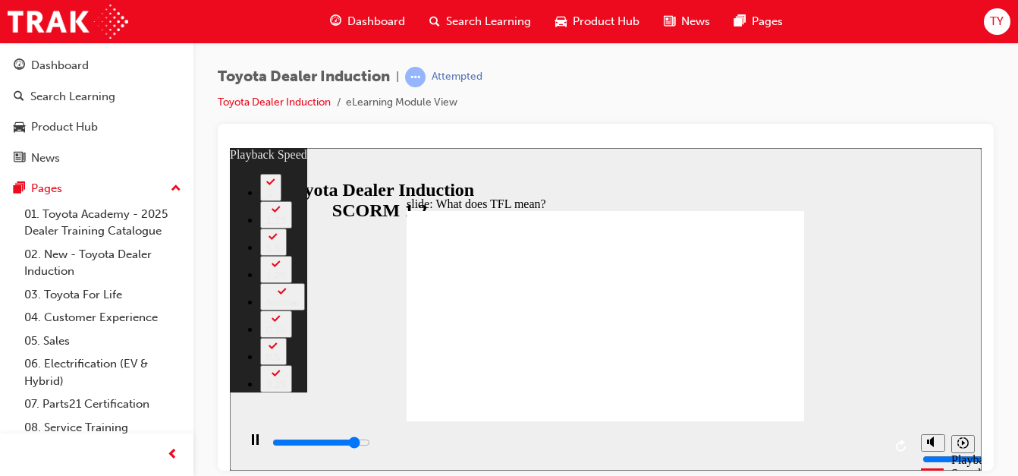
type input "9600"
type input "1"
type input "9900"
type input "2"
type input "10200"
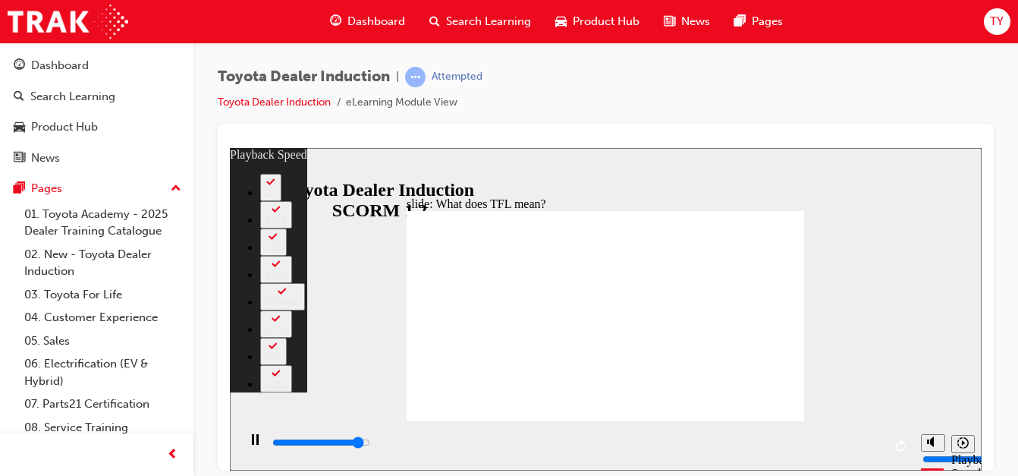
type input "2"
type input "10400"
type input "2"
type input "10700"
type input "2"
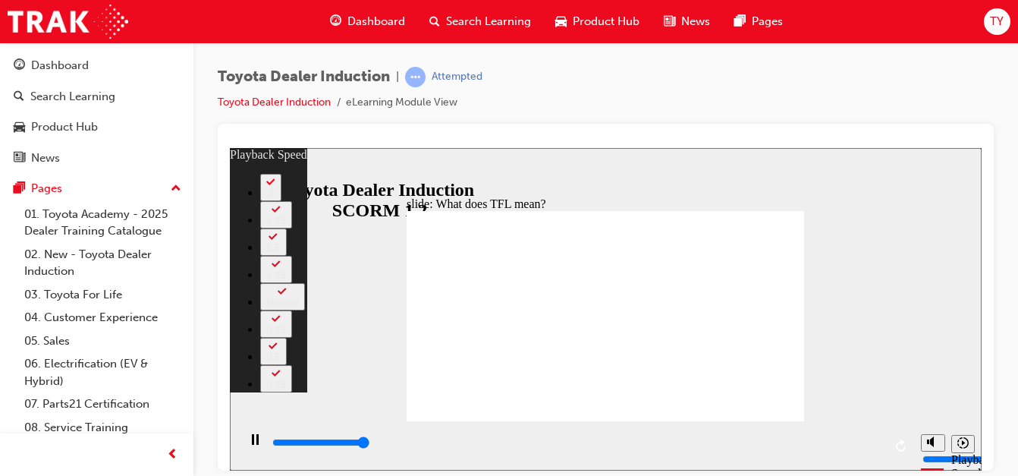
type input "10800"
type input "139"
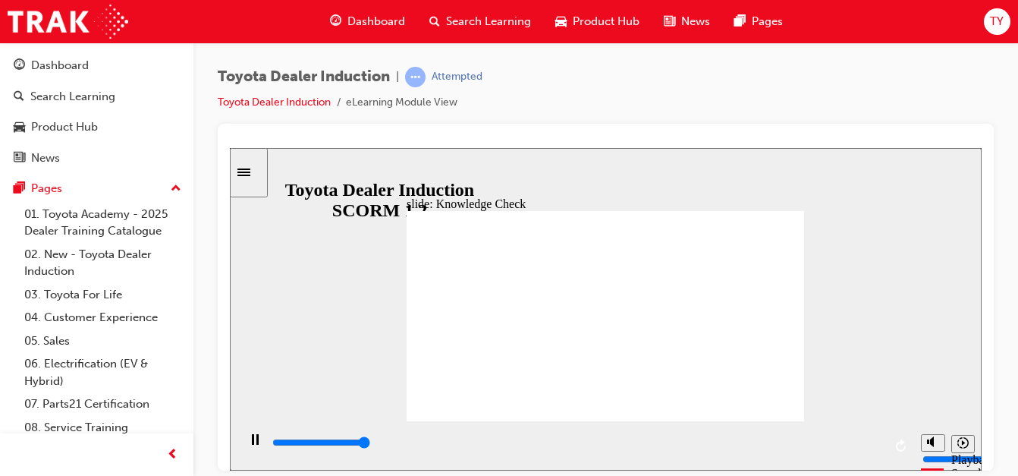
type input "5000"
radio input "true"
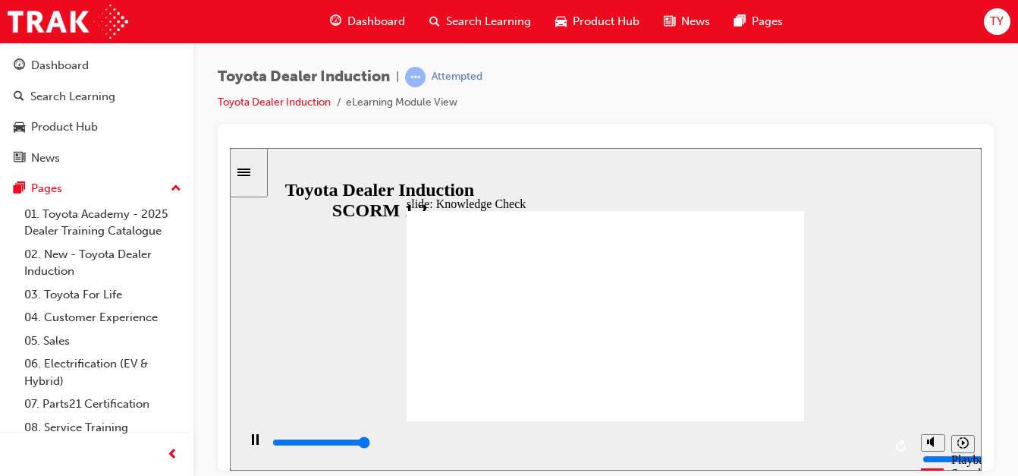
type input "5000"
radio input "false"
radio input "true"
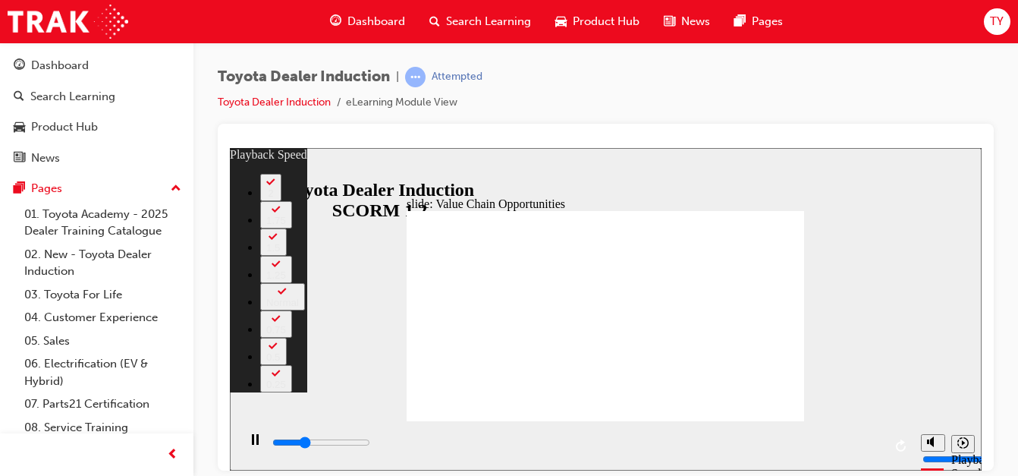
type input "3500"
type input "0"
type input "3500"
type input "0"
type input "3800"
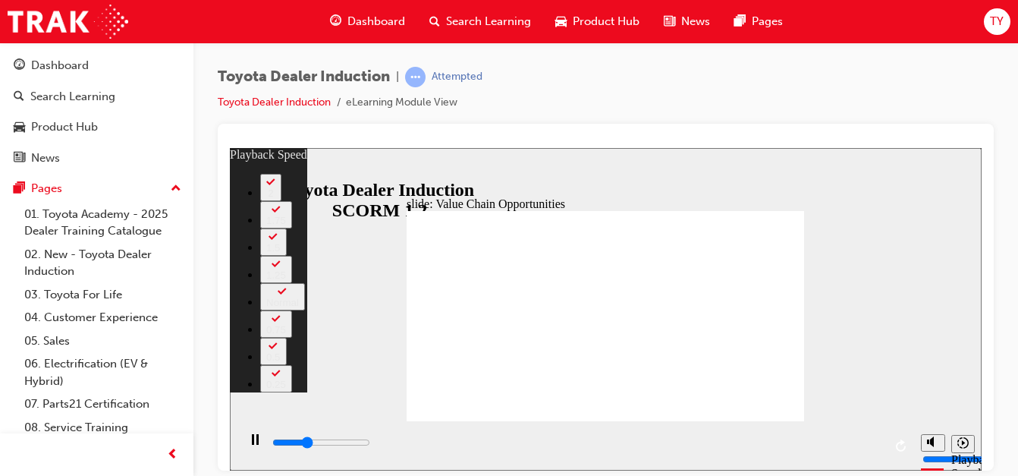
type input "0"
type input "4000"
type input "1"
type input "4300"
type input "1"
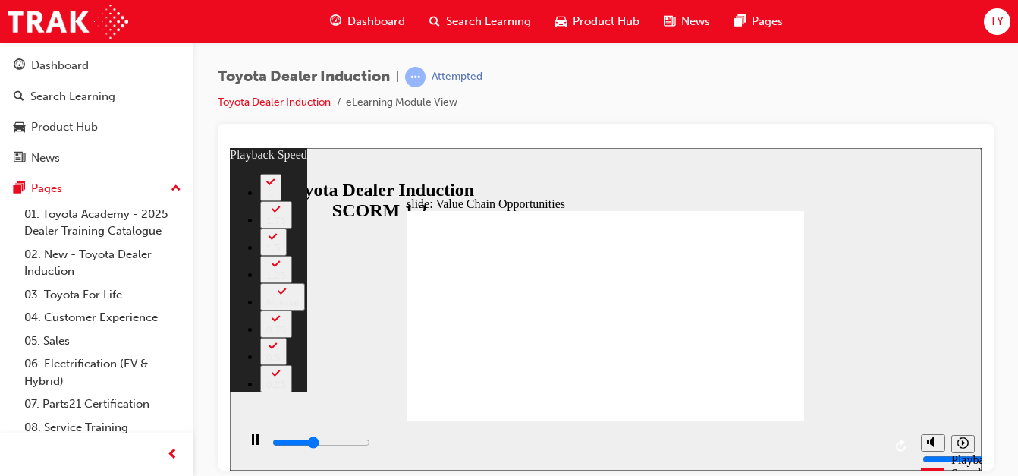
type input "4600"
type input "1"
type input "4800"
type input "1"
type input "4900"
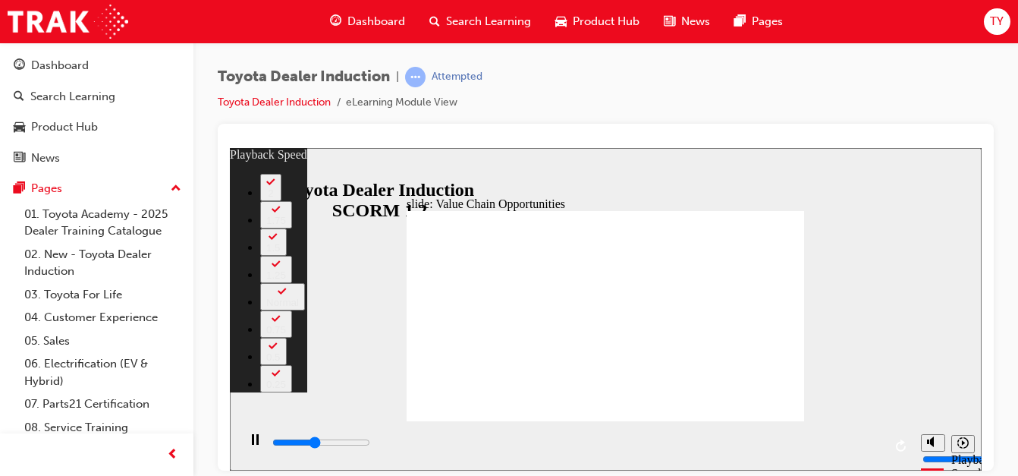
type input "1"
type input "5100"
type input "2"
type input "5400"
type input "2"
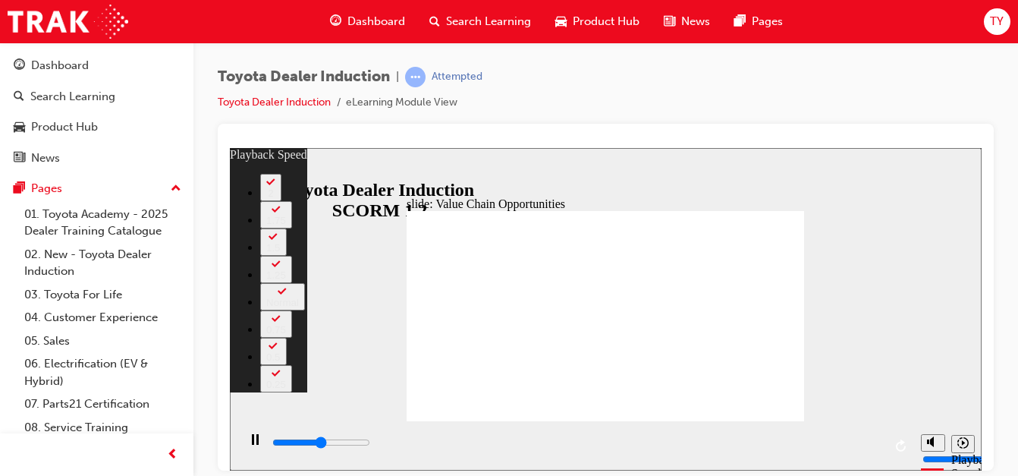
type input "5600"
type input "2"
type input "5900"
type input "3"
type input "6200"
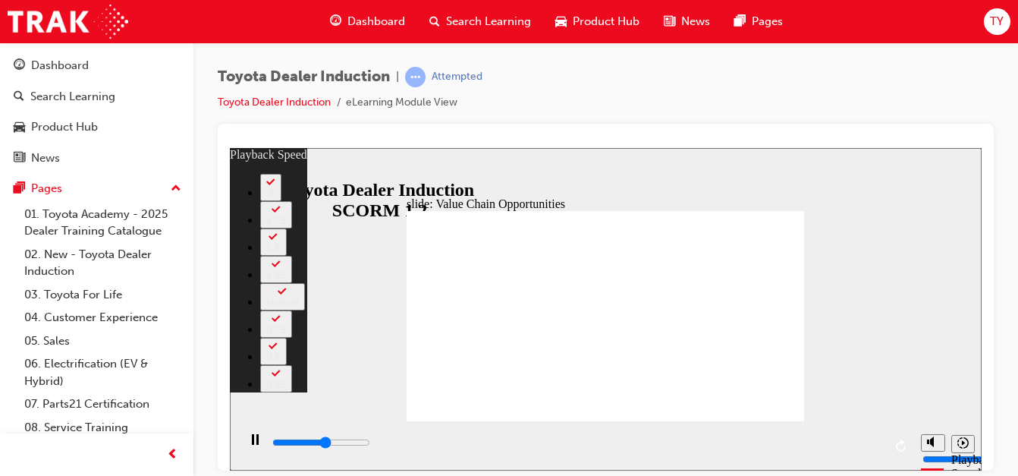
type input "3"
type input "6500"
type input "3"
type input "6700"
type input "3"
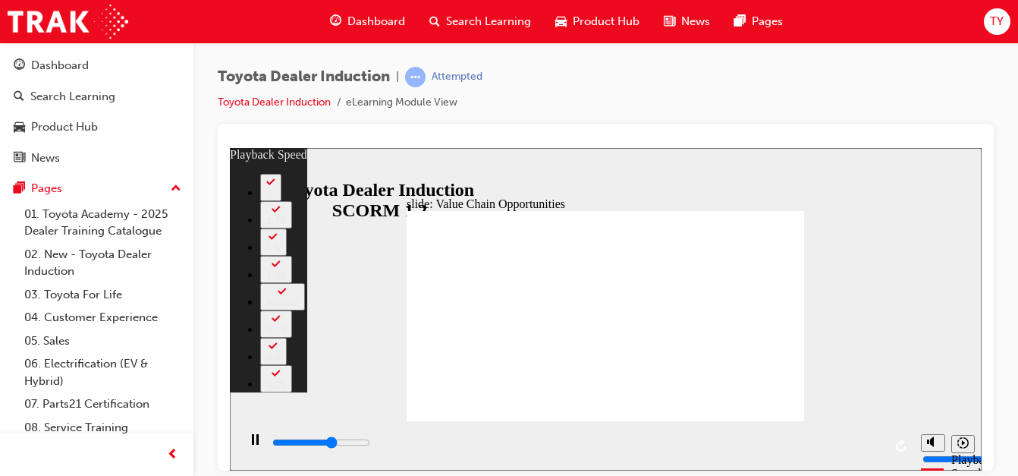
type input "7000"
type input "4"
type input "7200"
type input "4"
type input "7500"
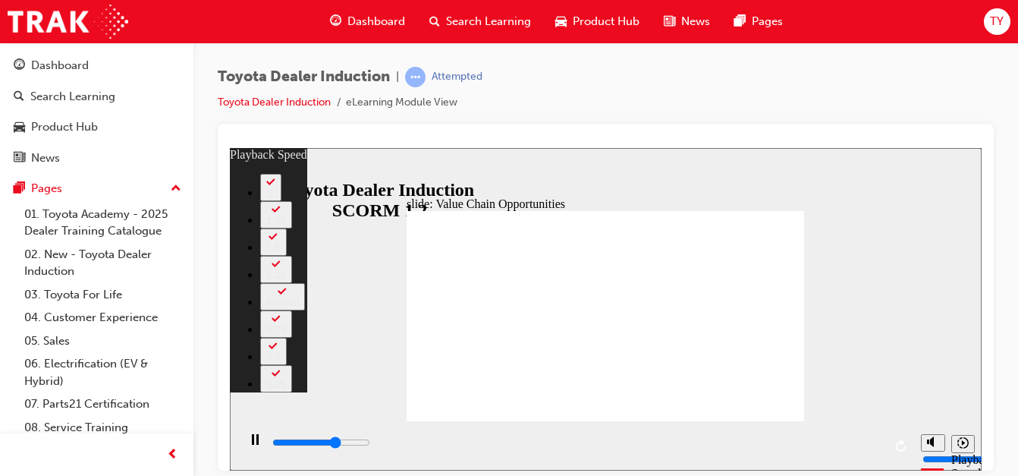
type input "4"
type input "7800"
type input "4"
type input "8100"
type input "5"
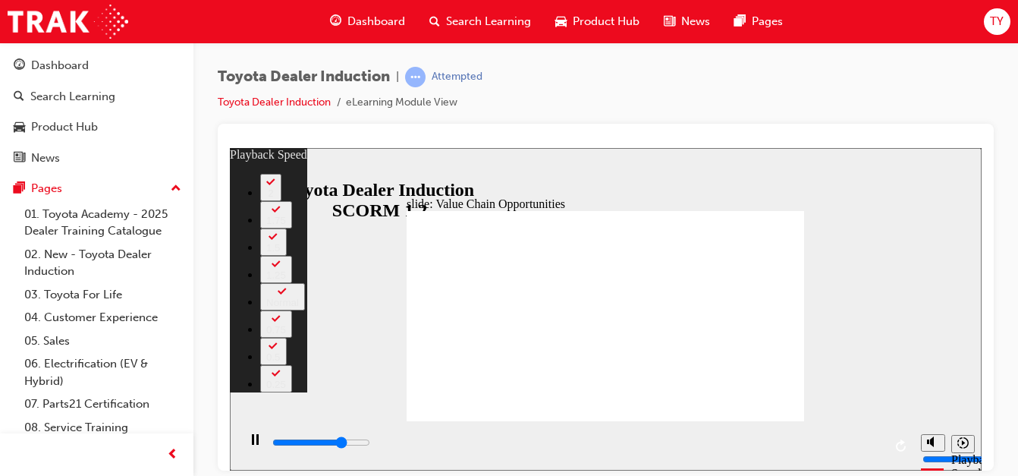
type input "8300"
type input "5"
type input "8600"
type input "5"
type input "8800"
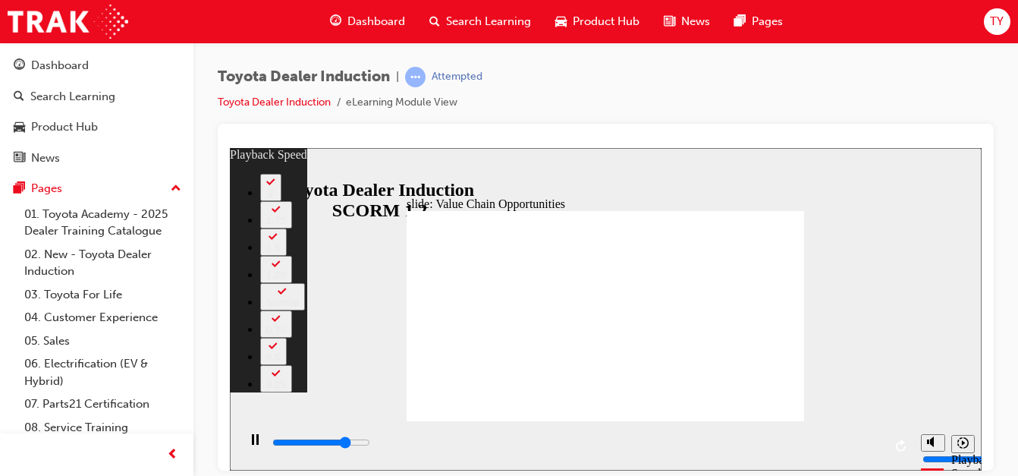
type input "5"
type input "9100"
type input "6"
type input "9400"
type input "6"
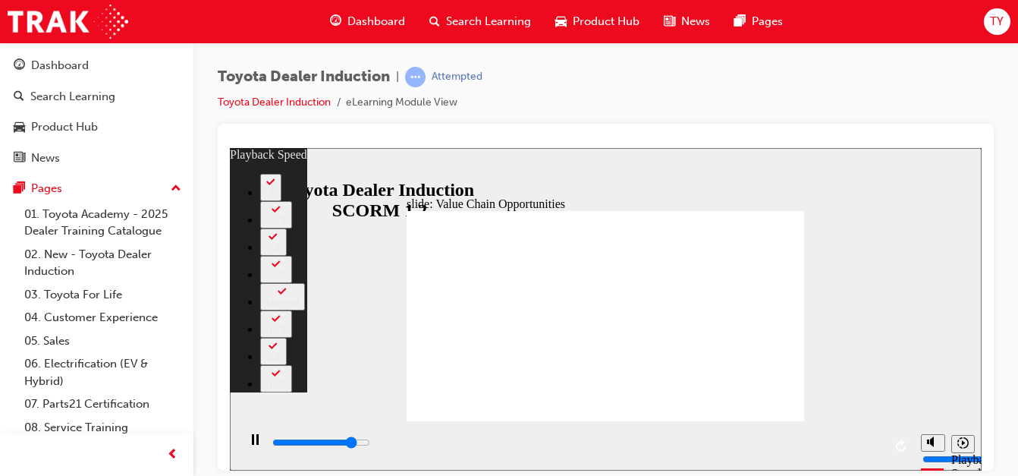
type input "9600"
type input "6"
type input "9900"
type input "7"
type input "10200"
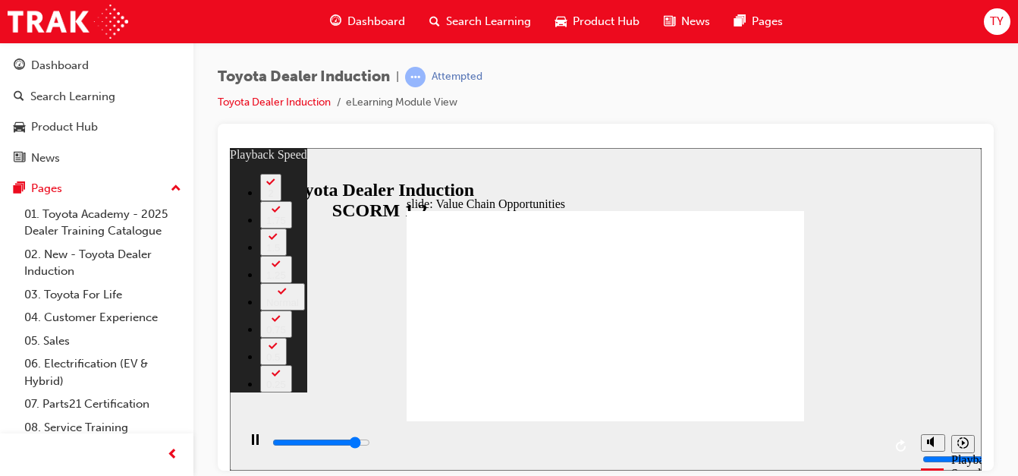
type input "7"
type input "10400"
type input "7"
type input "10700"
type input "7"
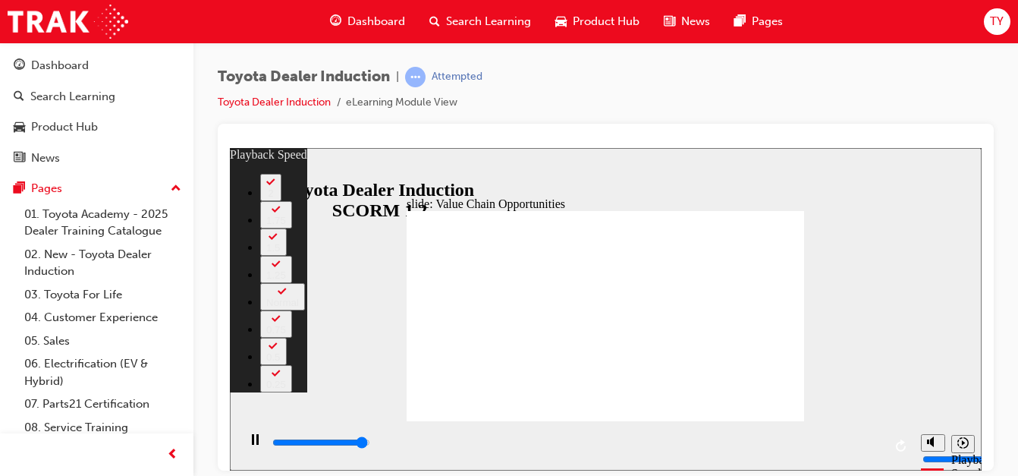
type input "11000"
type input "8"
type input "11200"
type input "8"
type input "11300"
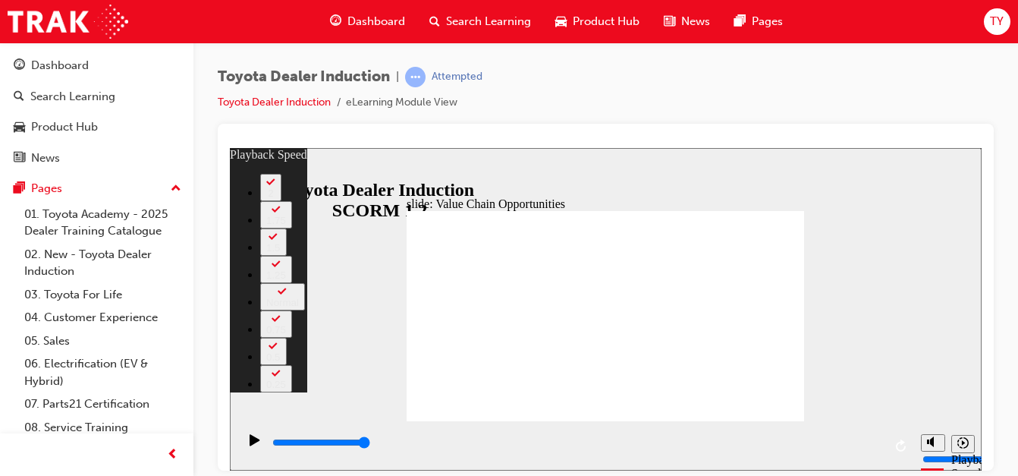
type input "64"
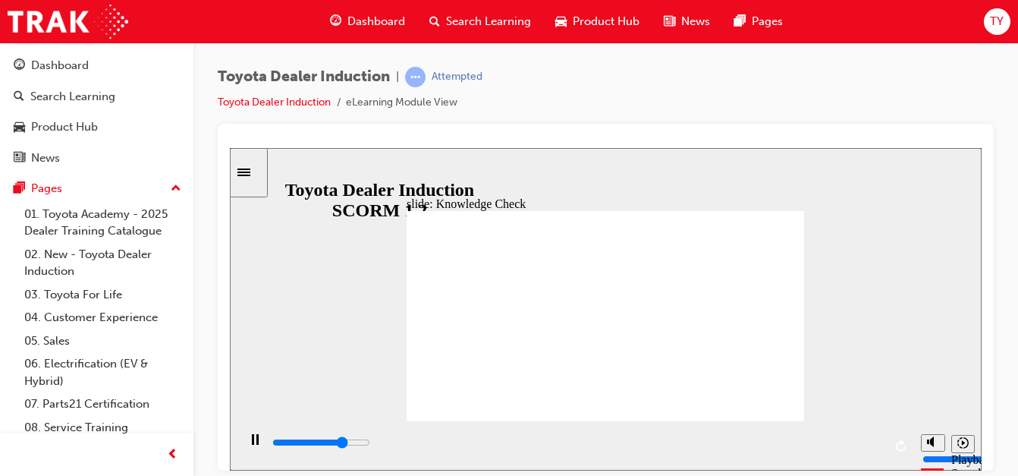
type input "3700"
radio input "true"
type input "5000"
drag, startPoint x: 606, startPoint y: 314, endPoint x: 612, endPoint y: 307, distance: 9.1
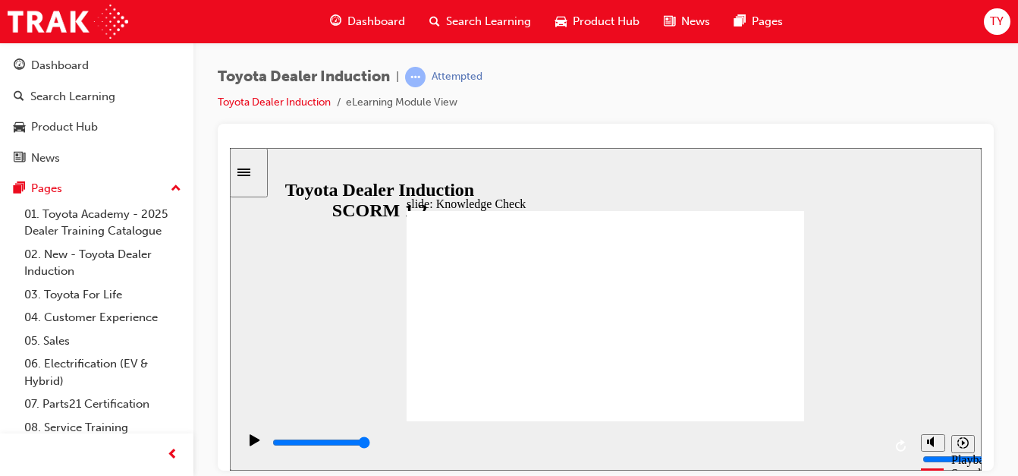
radio input "true"
click at [795, 195] on div "slide: Systems and Access Multiply 1 Rectangle 3 Group 1 Rectangle 1 Network Ce…" at bounding box center [606, 308] width 752 height 323
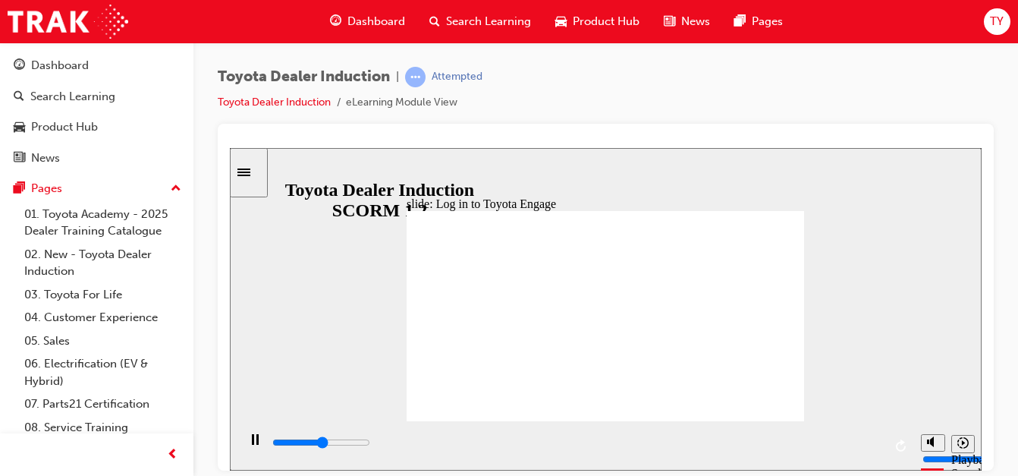
drag, startPoint x: 764, startPoint y: 397, endPoint x: 772, endPoint y: 443, distance: 46.9
click at [772, 443] on div "slide: Log in to Toyota Engage LOG IN to Toyota Engage Update your personal inf…" at bounding box center [606, 308] width 752 height 323
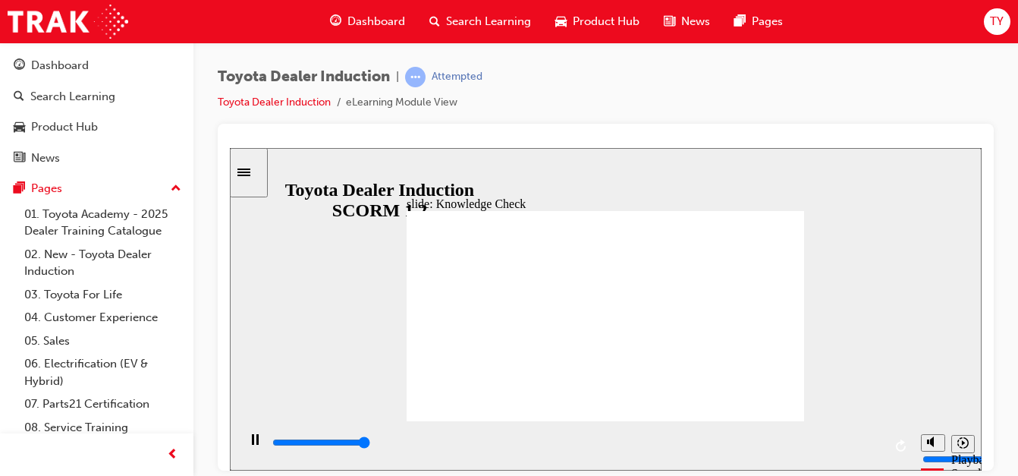
type input "5000"
type input "Toyota Engage"
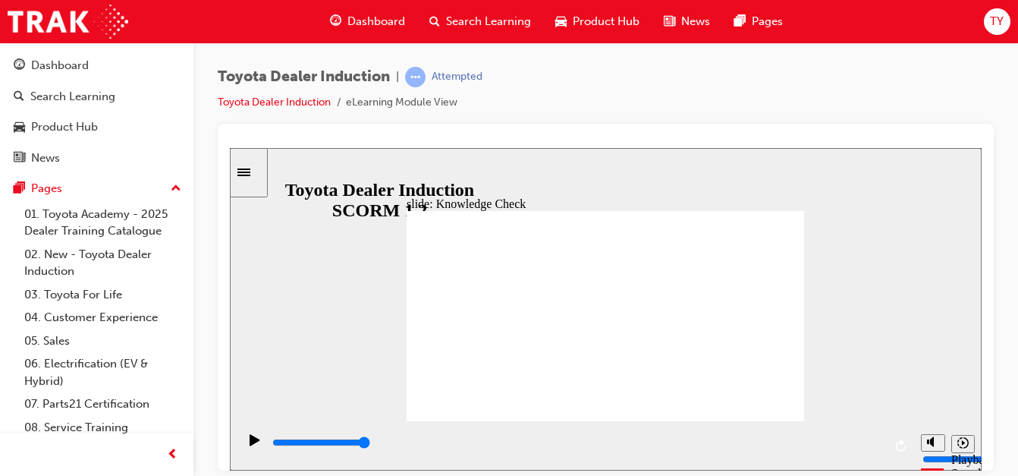
type input "Toyota Engage"
type input "1200"
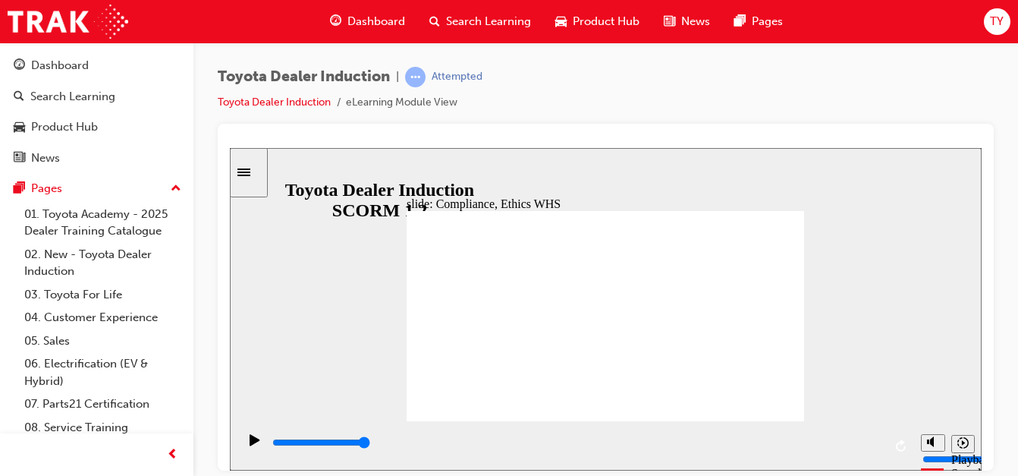
type input "8400"
checkbox input "true"
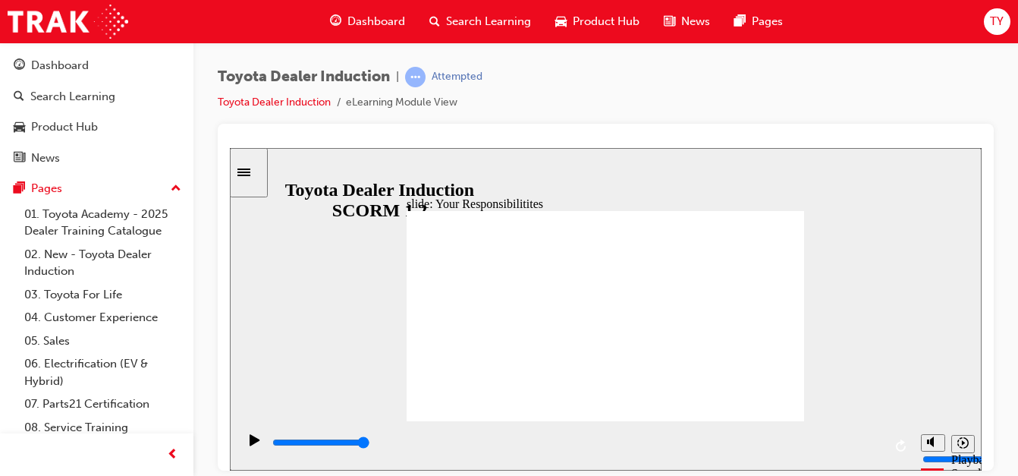
checkbox input "true"
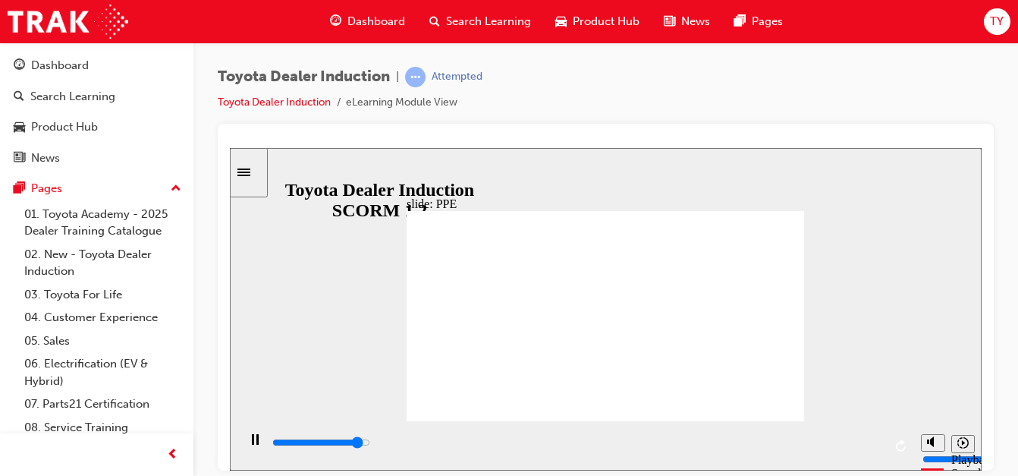
type input "3100"
checkbox input "true"
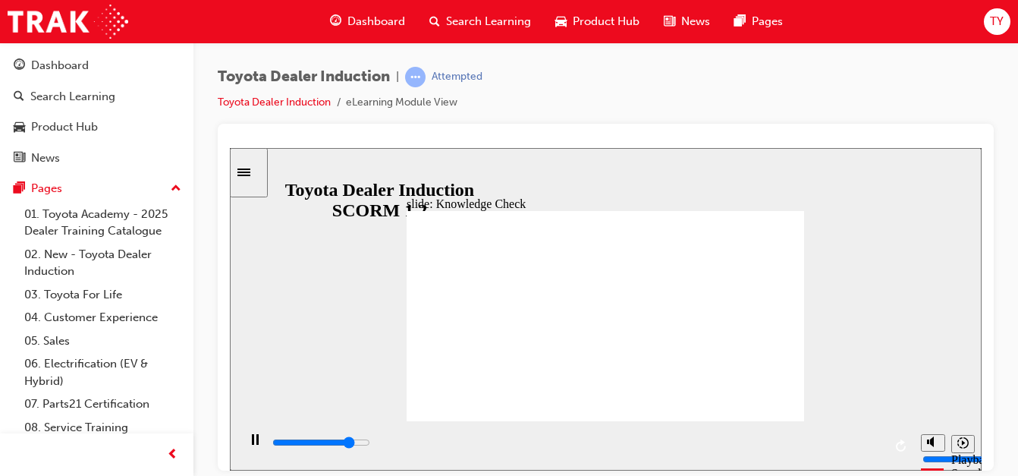
type input "2200"
radio input "true"
type input "5000"
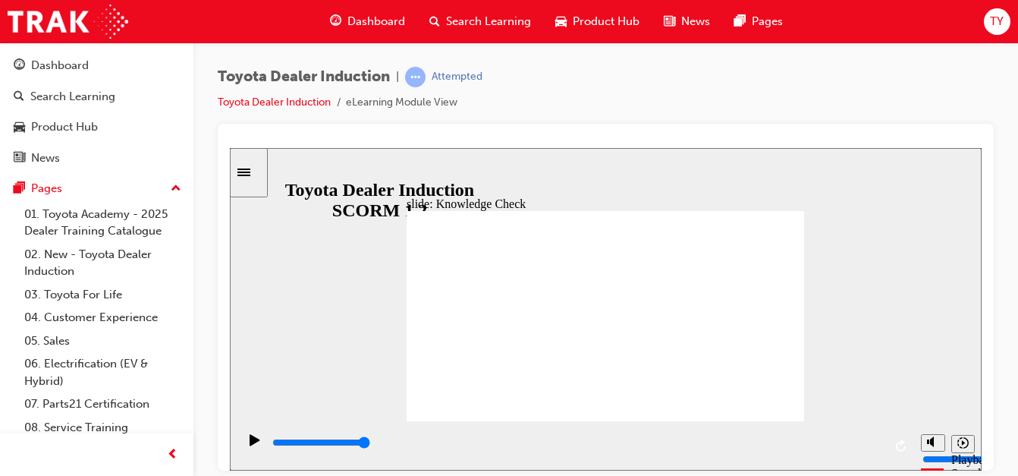
checkbox input "true"
type input "5000"
checkbox input "true"
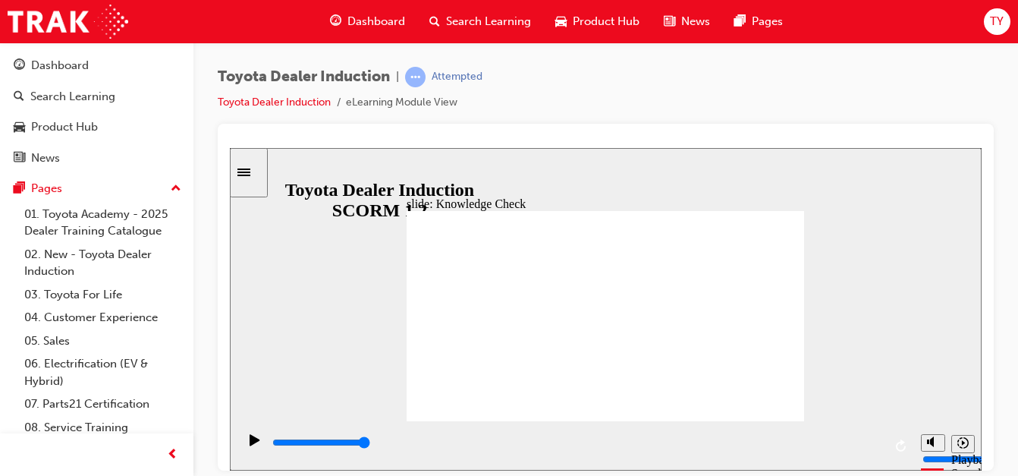
type input "9900"
